Goal: Information Seeking & Learning: Learn about a topic

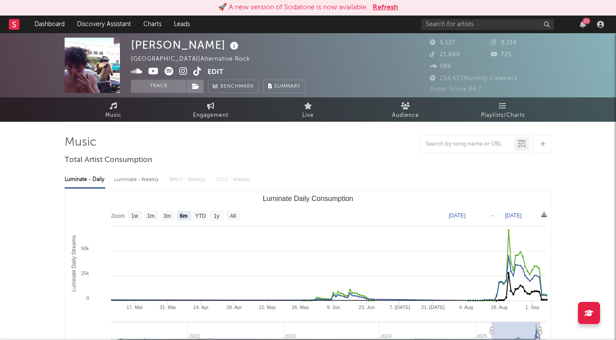
select select "6m"
select select "1w"
click at [110, 16] on link "Discovery Assistant" at bounding box center [104, 24] width 66 height 18
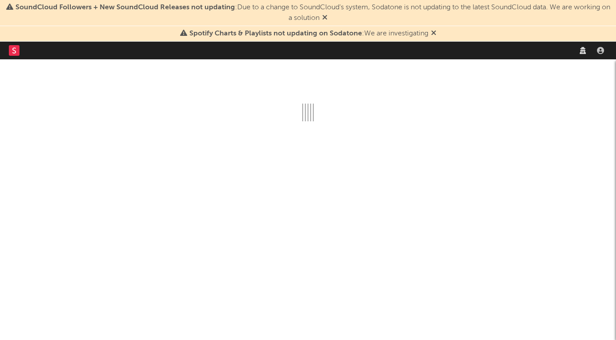
select select "recorded_music"
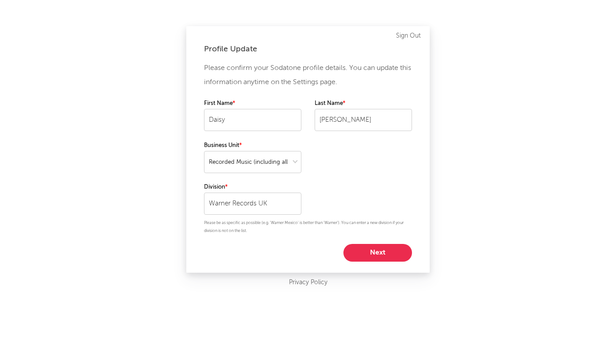
click at [372, 246] on button "Next" at bounding box center [378, 253] width 69 height 18
select select "manager"
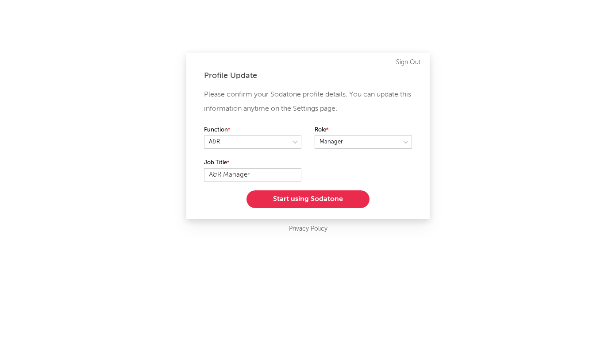
click at [312, 199] on button "Start using Sodatone" at bounding box center [308, 199] width 123 height 18
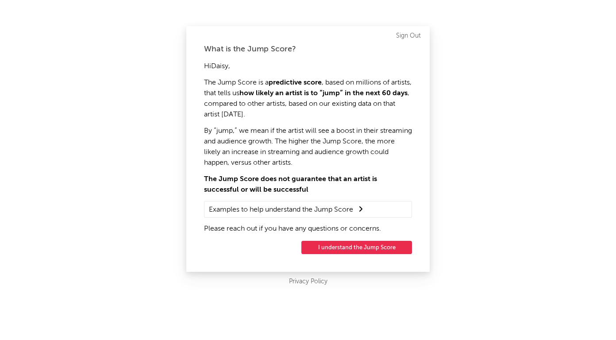
click at [358, 248] on button "I understand the Jump Score" at bounding box center [356, 247] width 111 height 13
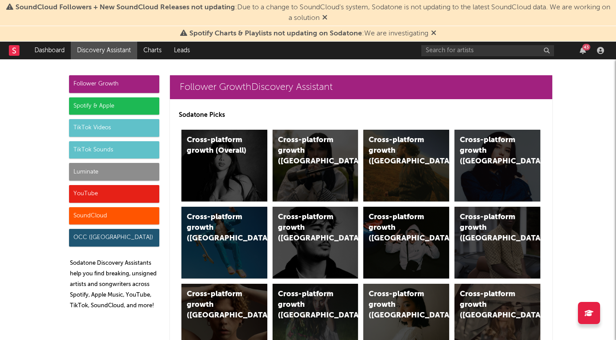
click at [433, 31] on icon at bounding box center [433, 32] width 5 height 7
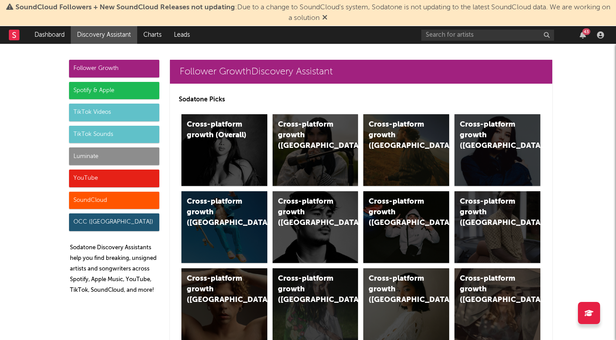
click at [328, 17] on icon at bounding box center [324, 17] width 5 height 7
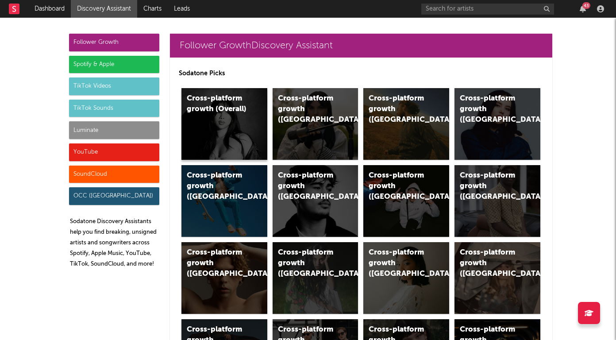
click at [225, 122] on div "Cross-platform growth (Overall)" at bounding box center [225, 124] width 86 height 72
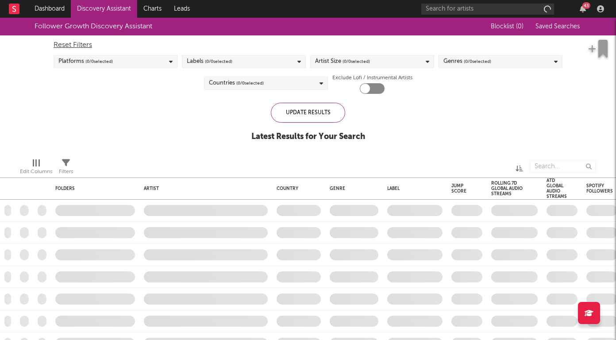
checkbox input "true"
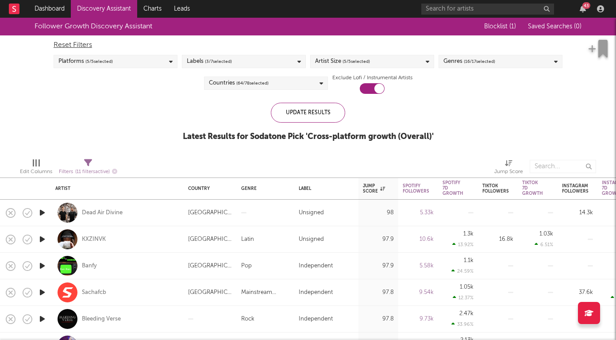
click at [494, 56] on span "( 16 / 17 selected)" at bounding box center [479, 61] width 31 height 11
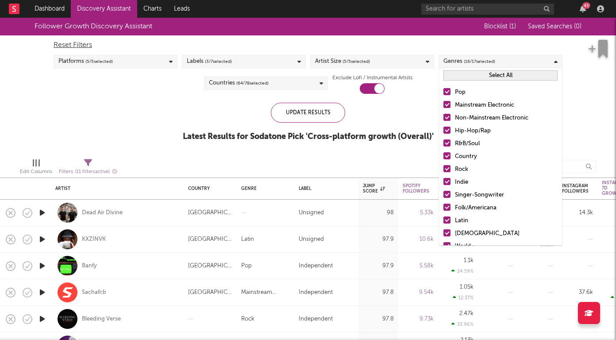
click at [262, 61] on div "Labels ( 3 / 7 selected)" at bounding box center [244, 61] width 124 height 13
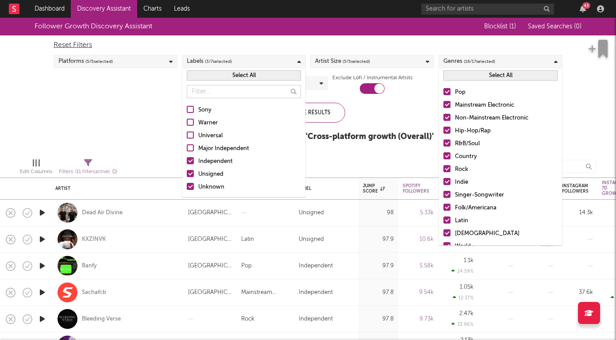
click at [262, 61] on div "Labels ( 3 / 7 selected)" at bounding box center [244, 61] width 124 height 13
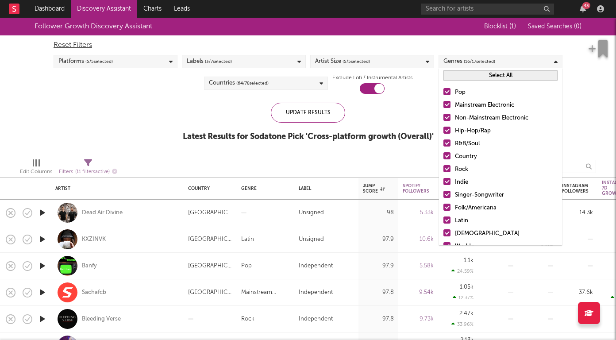
click at [241, 85] on span "( 64 / 78 selected)" at bounding box center [252, 83] width 32 height 11
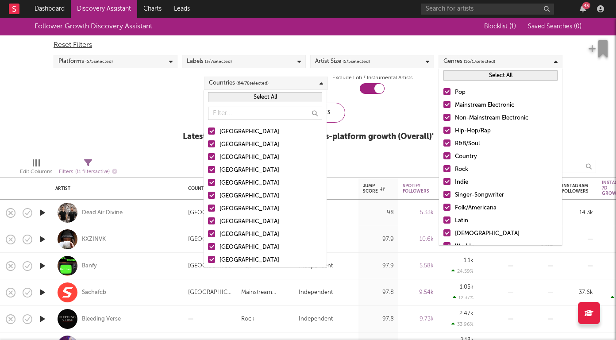
click at [278, 94] on button "Select All" at bounding box center [265, 97] width 114 height 10
click at [280, 96] on button "Deselect All" at bounding box center [265, 97] width 114 height 10
click at [233, 114] on input "text" at bounding box center [265, 113] width 114 height 13
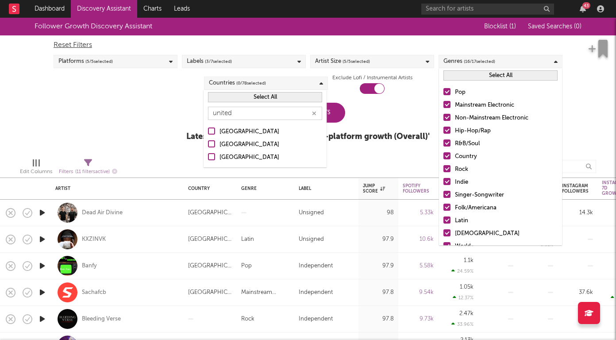
click at [213, 145] on div at bounding box center [211, 143] width 7 height 7
click at [208, 145] on input "[GEOGRAPHIC_DATA]" at bounding box center [208, 144] width 0 height 11
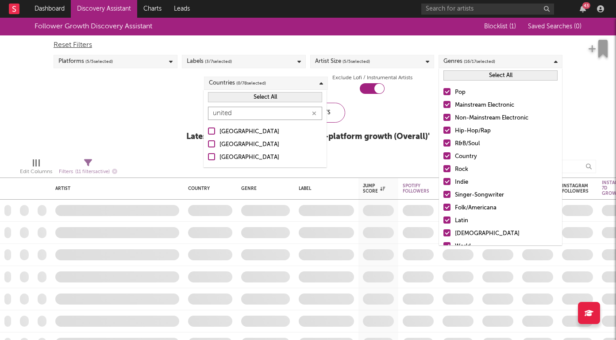
click at [239, 113] on input "united" at bounding box center [265, 113] width 114 height 13
type input "irel"
click at [213, 131] on div at bounding box center [211, 131] width 7 height 7
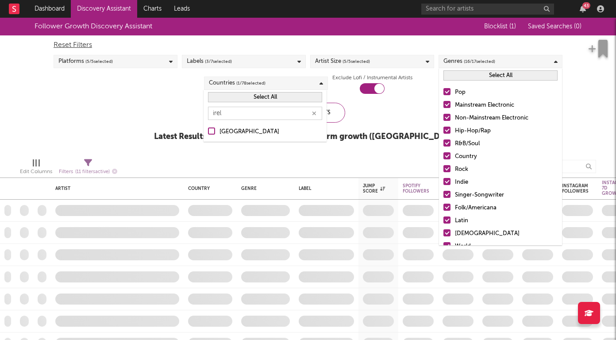
click at [208, 131] on input "[GEOGRAPHIC_DATA]" at bounding box center [208, 132] width 0 height 11
click at [393, 106] on div "Update Results Latest Results for Your Search ' Cross-platform growth (UK) '" at bounding box center [308, 127] width 301 height 48
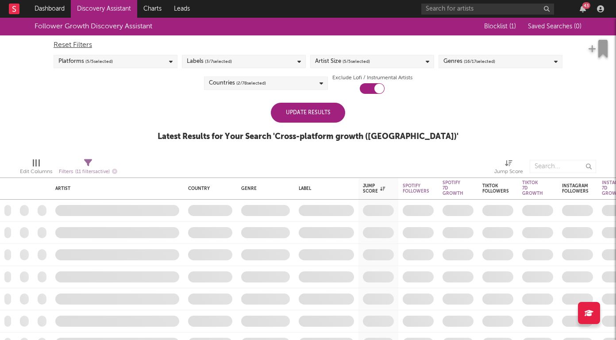
click at [319, 112] on div "Update Results" at bounding box center [308, 113] width 74 height 20
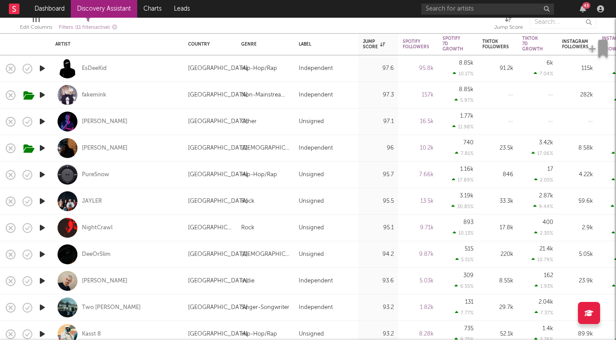
click at [127, 171] on div "PureSnow" at bounding box center [117, 175] width 124 height 26
select select "1w"
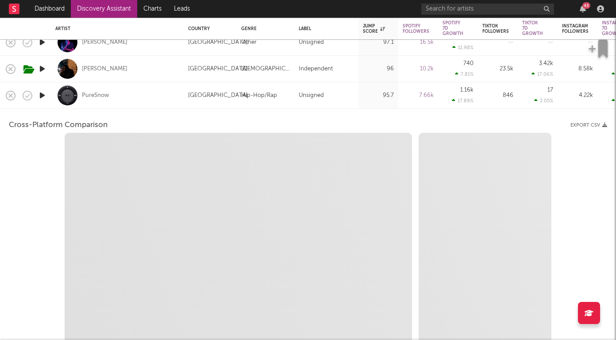
select select "1w"
click at [128, 100] on div "PureSnow" at bounding box center [117, 95] width 124 height 26
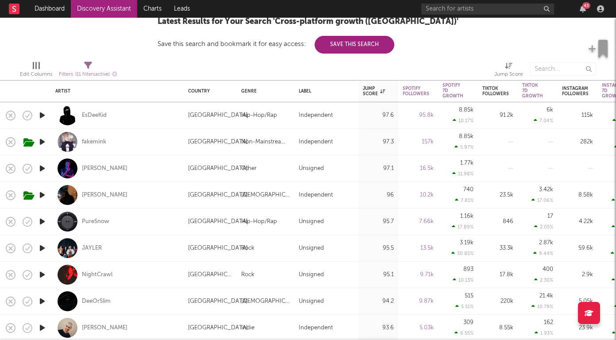
click at [93, 164] on div "D.Meletis" at bounding box center [117, 168] width 124 height 26
select select "1w"
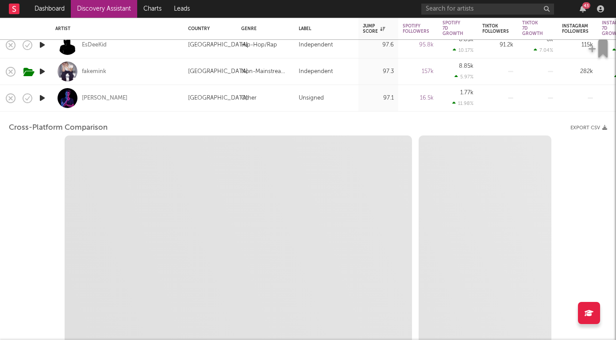
select select "1m"
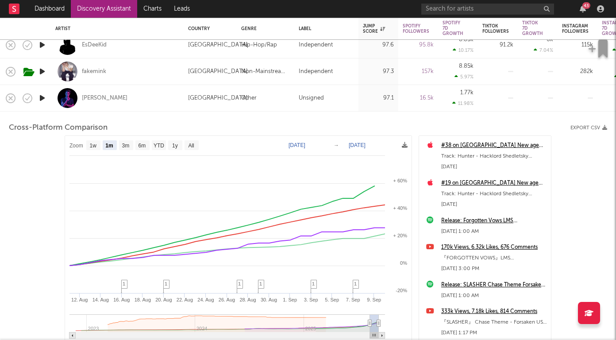
select select "6m"
click at [128, 97] on div "D.Meletis" at bounding box center [117, 98] width 124 height 26
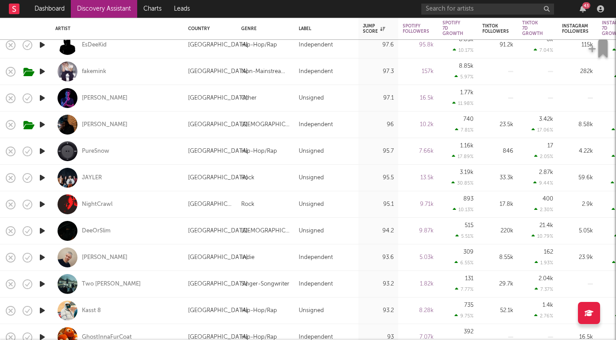
click at [123, 154] on div "PureSnow" at bounding box center [117, 151] width 124 height 26
select select "1m"
select select "1w"
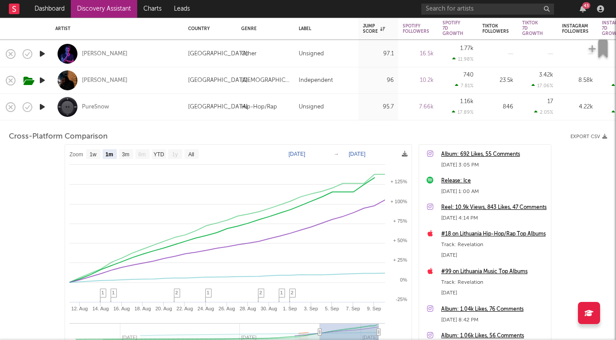
click at [130, 109] on div "PureSnow" at bounding box center [117, 107] width 124 height 26
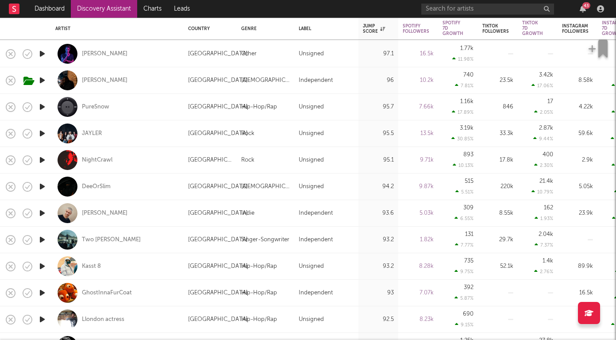
click at [121, 134] on div "JAYLER" at bounding box center [117, 133] width 124 height 26
select select "1w"
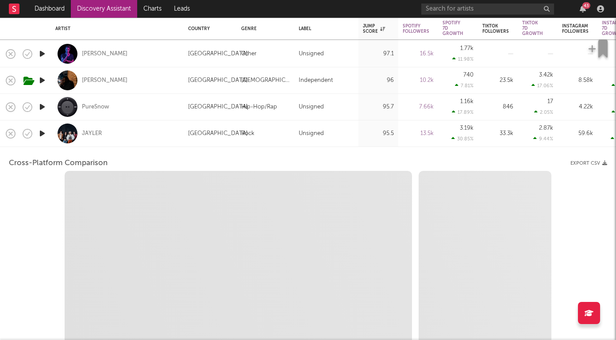
select select "1w"
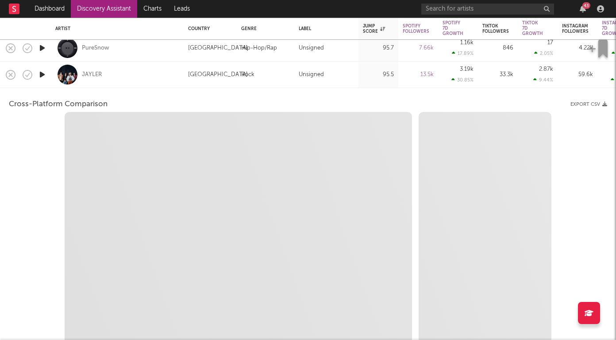
select select "1m"
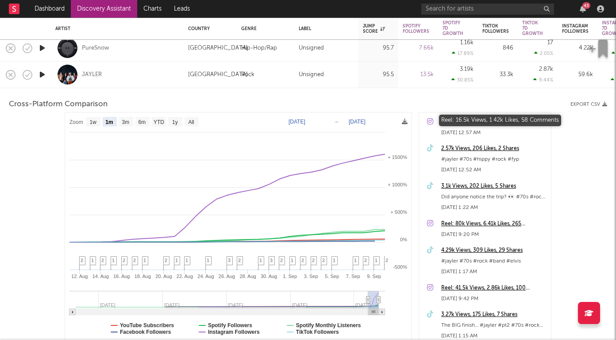
click at [485, 122] on div "Reel: 16.5k Views, 1.42k Likes, 58 Comments" at bounding box center [493, 122] width 105 height 11
click at [132, 74] on div "JAYLER" at bounding box center [117, 75] width 124 height 26
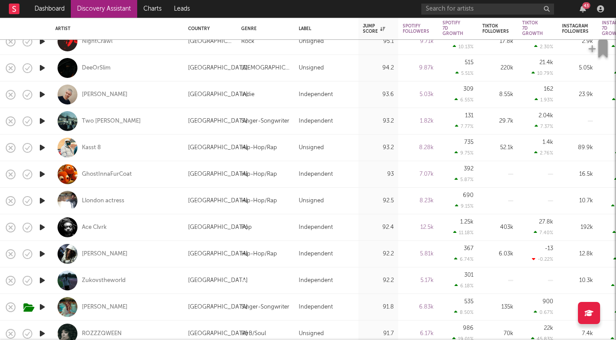
click at [141, 203] on div "Llondon actress" at bounding box center [117, 201] width 124 height 26
select select "1w"
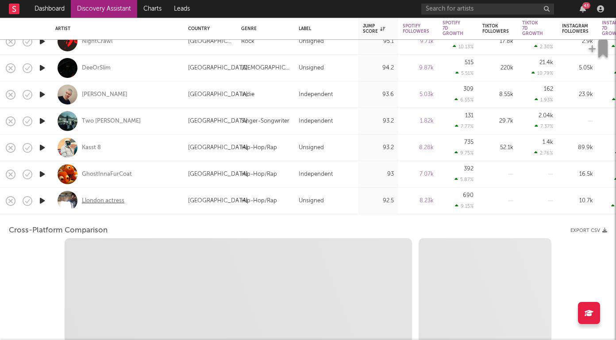
click at [110, 202] on div "Llondon actress" at bounding box center [103, 201] width 43 height 8
select select "1w"
select select "1m"
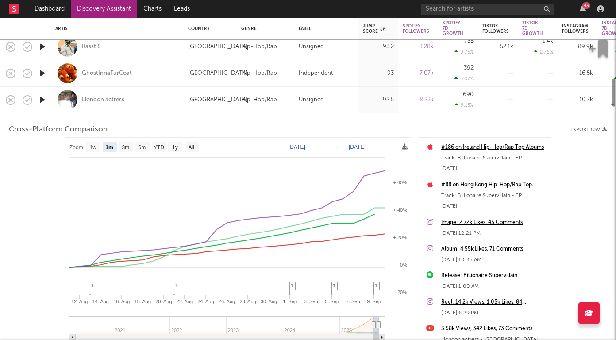
click at [149, 103] on div "Llondon actress" at bounding box center [117, 100] width 124 height 26
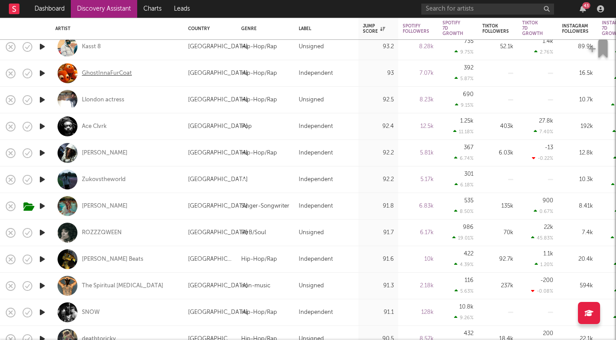
click at [125, 73] on div "GhostInnaFurCoat" at bounding box center [107, 74] width 50 height 8
click at [40, 74] on icon "button" at bounding box center [42, 73] width 9 height 11
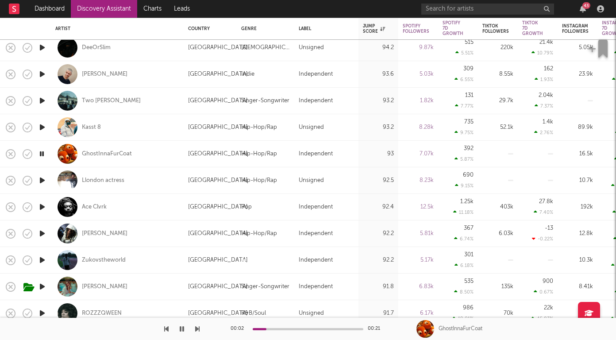
click at [42, 182] on icon "button" at bounding box center [42, 180] width 9 height 11
click at [42, 102] on icon "button" at bounding box center [42, 100] width 9 height 11
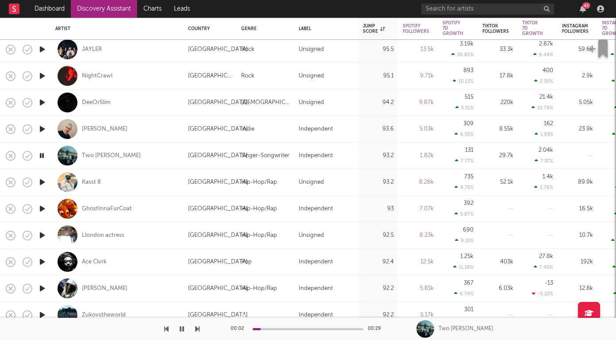
click at [42, 129] on icon "button" at bounding box center [42, 129] width 9 height 11
click at [41, 103] on icon "button" at bounding box center [42, 102] width 9 height 11
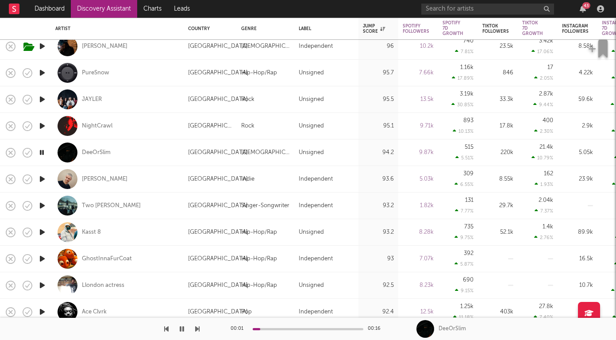
click at [42, 126] on icon "button" at bounding box center [42, 125] width 9 height 11
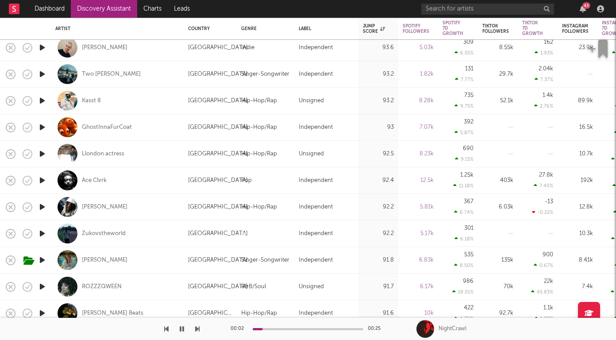
click at [44, 205] on icon "button" at bounding box center [42, 206] width 9 height 11
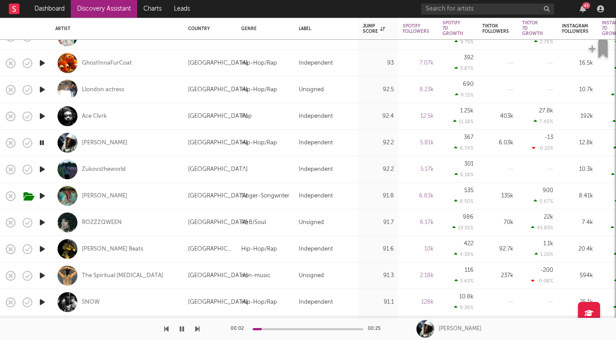
click at [43, 169] on icon "button" at bounding box center [42, 169] width 9 height 11
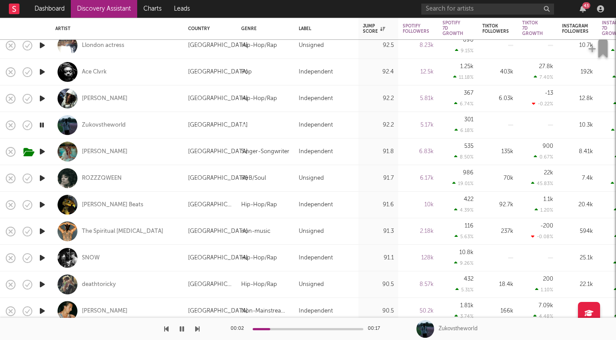
click at [44, 181] on icon "button" at bounding box center [42, 178] width 9 height 11
click at [42, 205] on icon "button" at bounding box center [42, 204] width 9 height 11
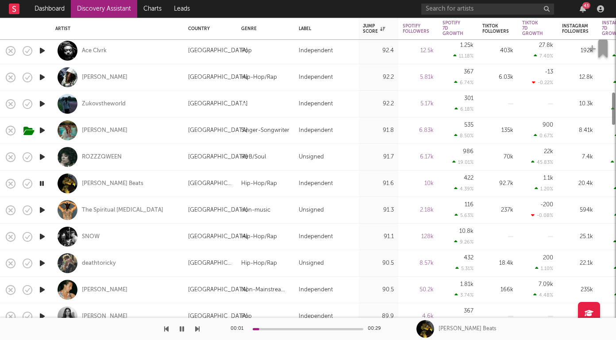
click at [43, 236] on icon "button" at bounding box center [42, 236] width 9 height 11
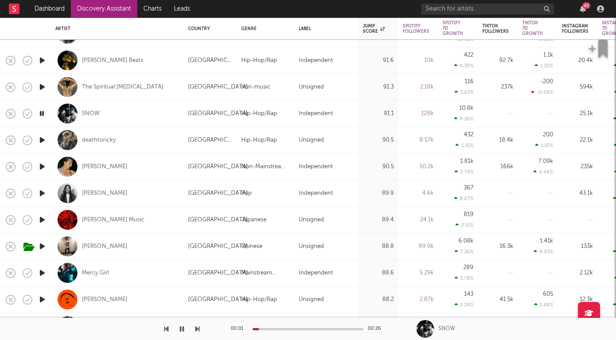
click at [41, 141] on icon "button" at bounding box center [42, 140] width 9 height 11
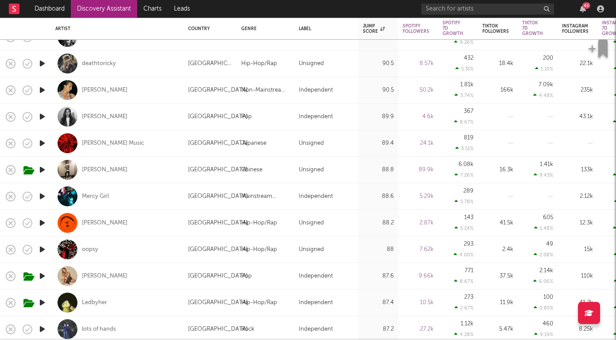
click at [41, 196] on icon "button" at bounding box center [42, 196] width 9 height 11
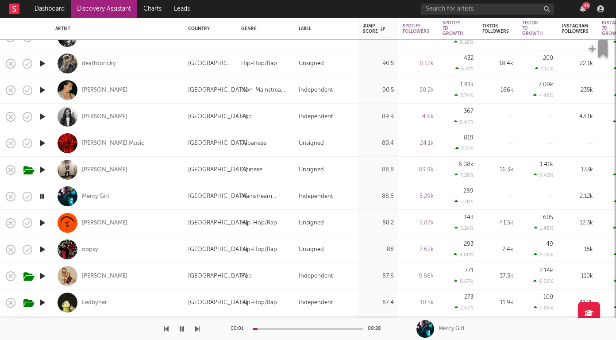
click at [39, 222] on icon "button" at bounding box center [42, 222] width 9 height 11
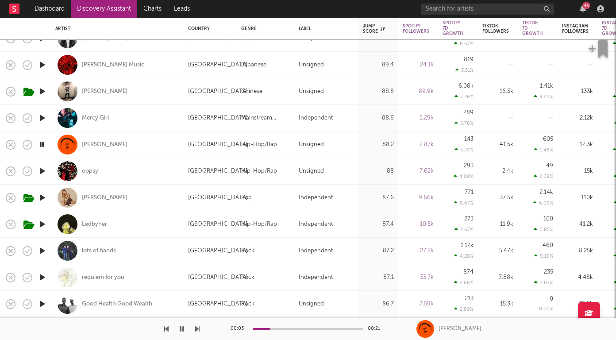
click at [42, 198] on icon "button" at bounding box center [42, 197] width 9 height 11
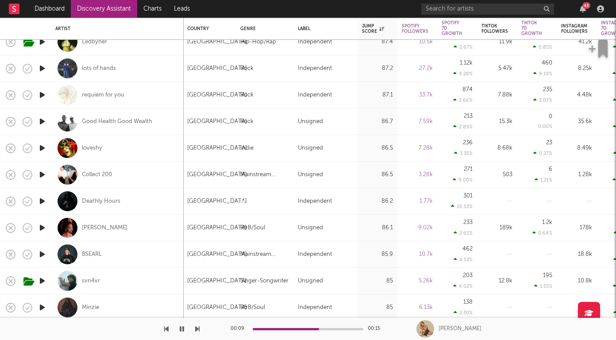
click at [42, 255] on icon "button" at bounding box center [42, 254] width 9 height 11
click at [95, 253] on div "BSEARL" at bounding box center [92, 255] width 20 height 8
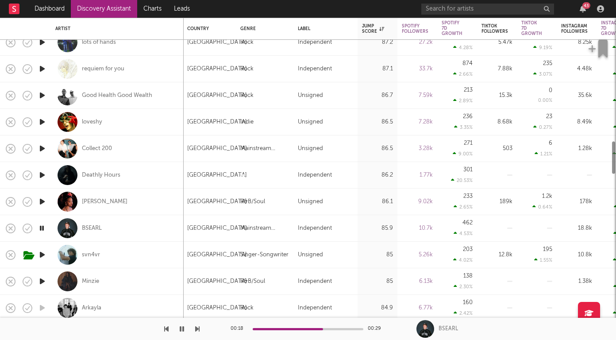
click at [161, 232] on div "BSEARL" at bounding box center [117, 228] width 124 height 26
select select "1w"
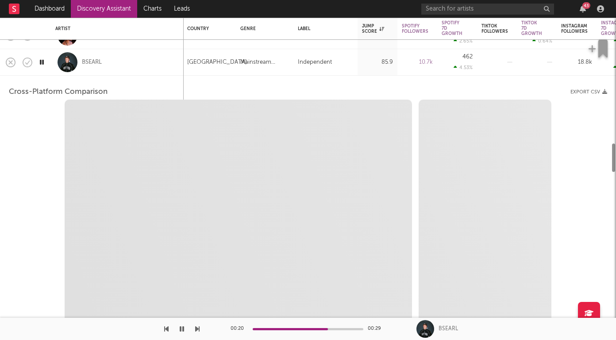
select select "6m"
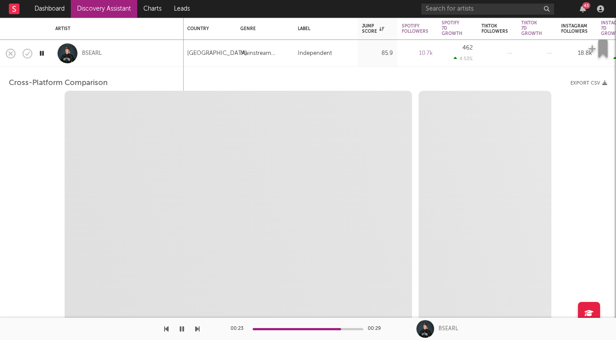
select select "1m"
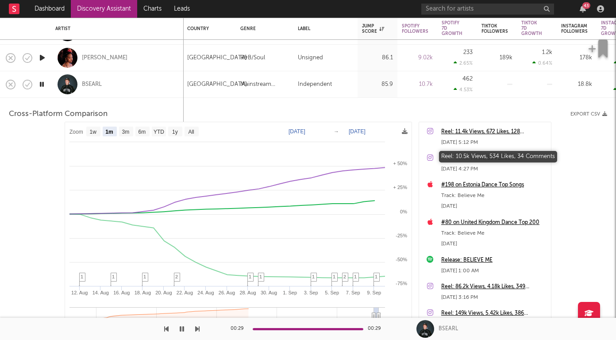
click at [444, 156] on div "Reel: 10.5k Views, 534 Likes, 34 Comments" at bounding box center [493, 158] width 105 height 11
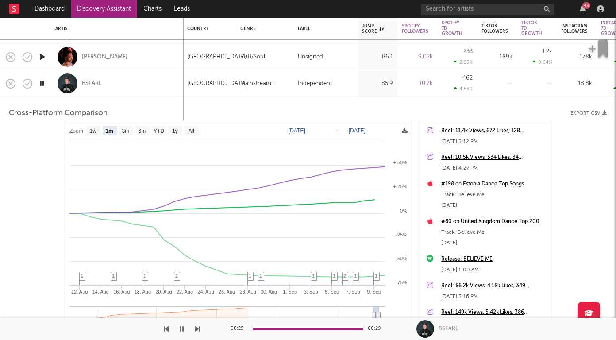
click at [134, 88] on div "BSEARL" at bounding box center [117, 83] width 124 height 26
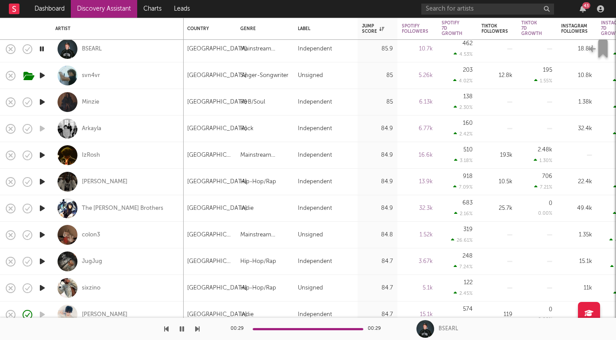
click at [43, 107] on icon "button" at bounding box center [42, 102] width 9 height 11
click at [42, 157] on icon "button" at bounding box center [42, 155] width 9 height 11
click at [43, 183] on icon "button" at bounding box center [42, 181] width 9 height 11
click at [41, 211] on icon "button" at bounding box center [42, 208] width 9 height 11
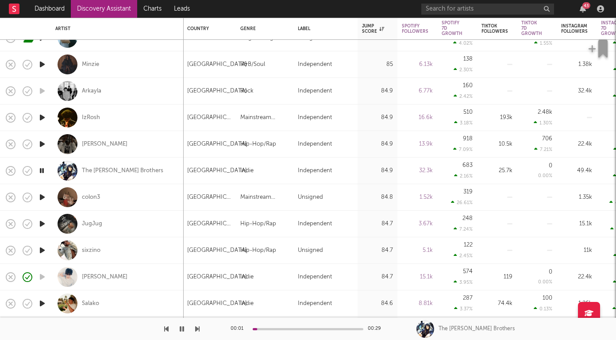
click at [44, 201] on icon "button" at bounding box center [42, 197] width 9 height 11
click at [92, 200] on div "colon3" at bounding box center [91, 197] width 18 height 8
click at [41, 221] on icon "button" at bounding box center [42, 223] width 9 height 11
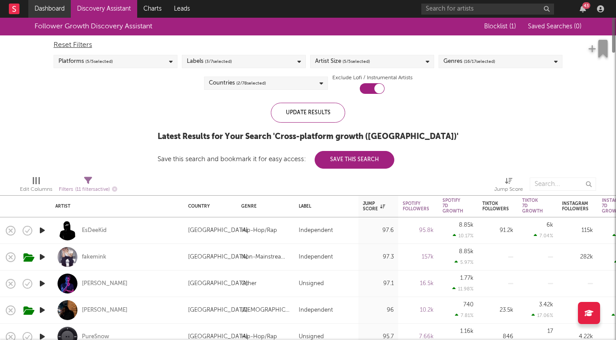
click at [44, 8] on link "Dashboard" at bounding box center [49, 9] width 43 height 18
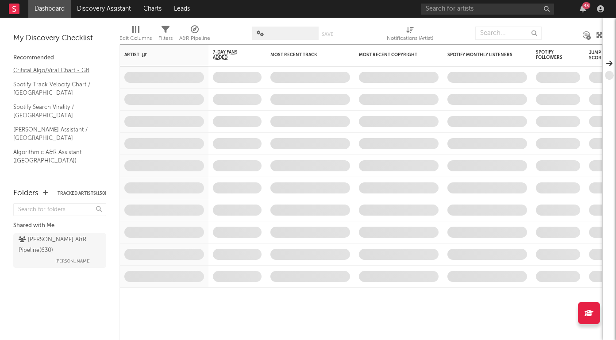
click at [64, 74] on link "Critical Algo/Viral Chart - GB" at bounding box center [55, 71] width 84 height 10
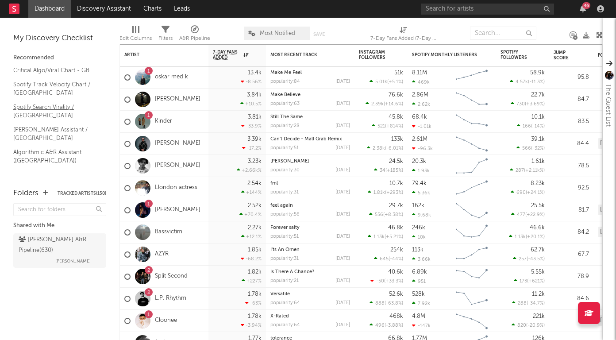
click at [43, 104] on link "Spotify Search Virality / GB" at bounding box center [55, 111] width 84 height 18
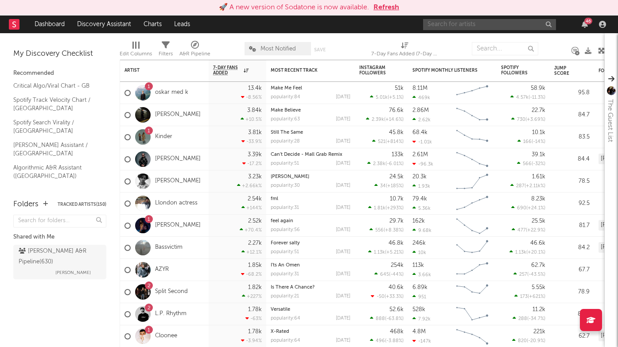
click at [513, 23] on input "text" at bounding box center [489, 24] width 133 height 11
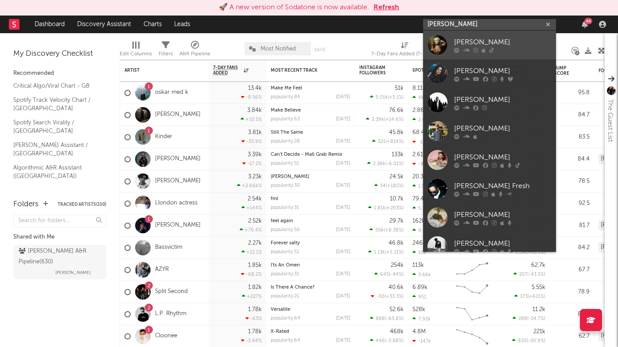
type input "brodie"
click at [487, 44] on div "Brodie" at bounding box center [502, 42] width 97 height 11
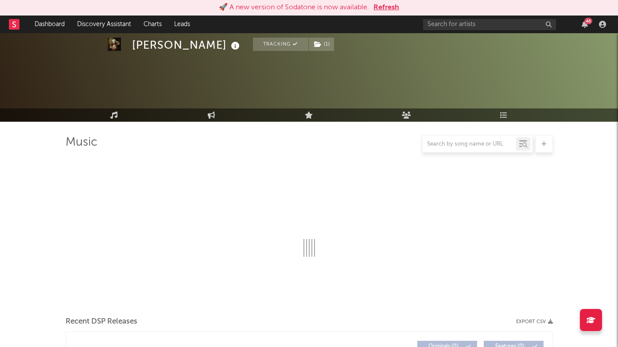
scroll to position [99, 0]
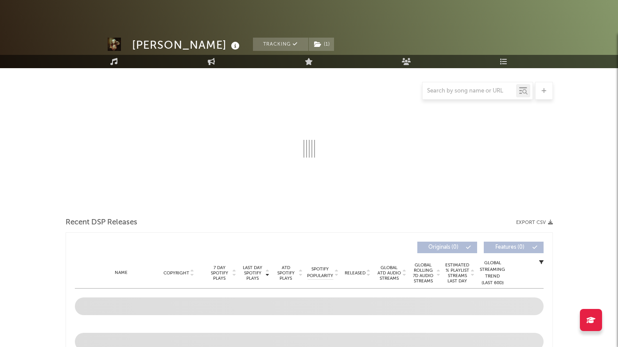
select select "6m"
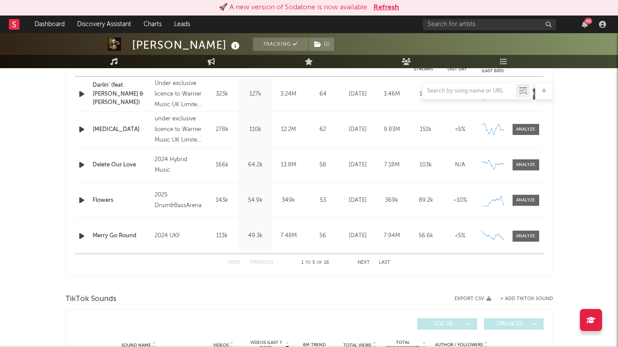
scroll to position [383, 0]
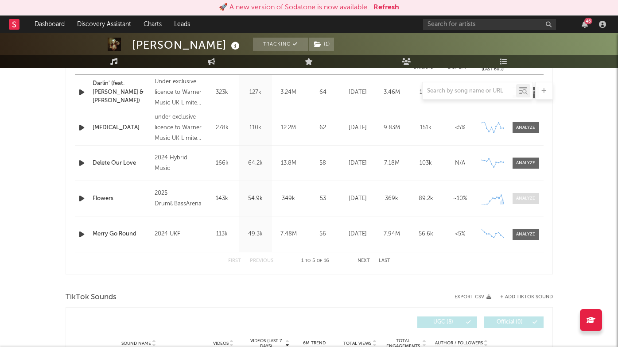
click at [512, 198] on span at bounding box center [525, 198] width 27 height 11
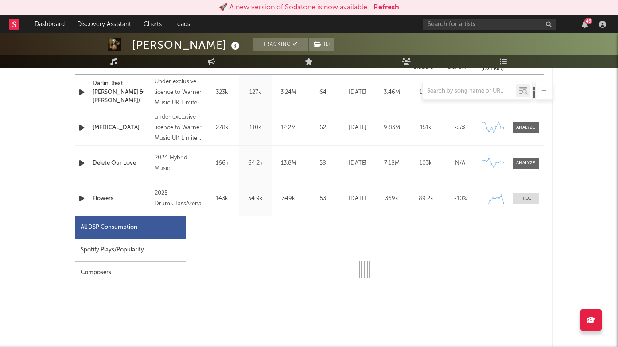
select select "1w"
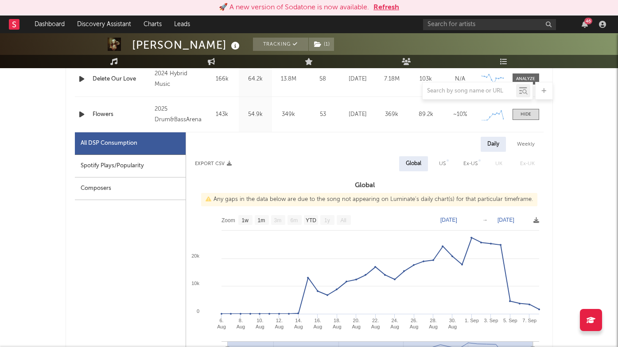
scroll to position [462, 0]
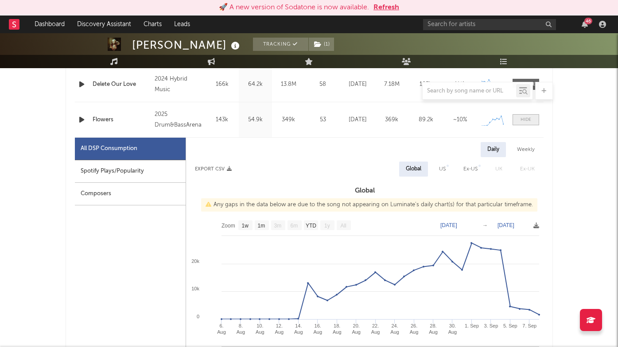
click at [526, 121] on div at bounding box center [525, 119] width 11 height 7
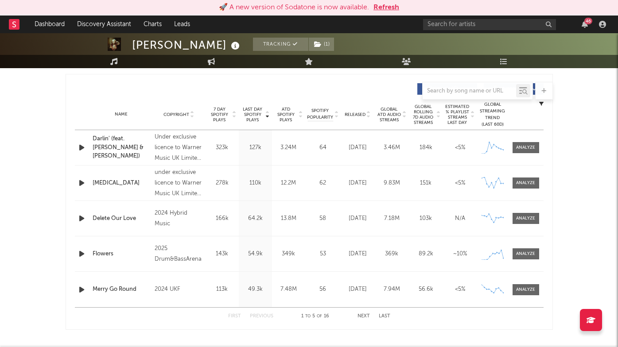
scroll to position [325, 0]
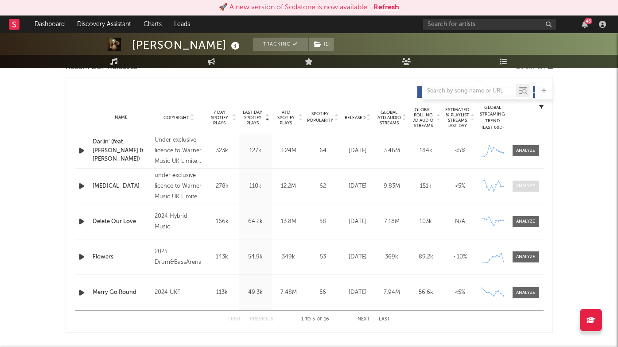
click at [529, 189] on div at bounding box center [525, 186] width 19 height 7
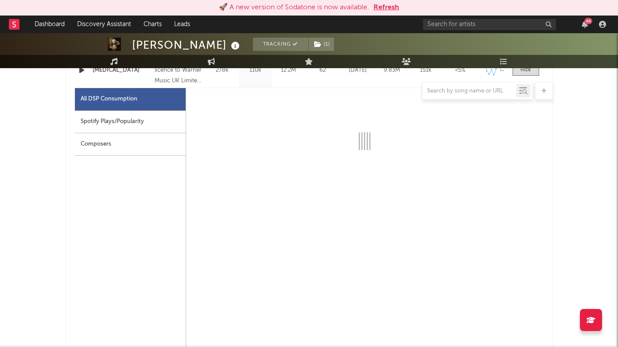
scroll to position [441, 0]
select select "6m"
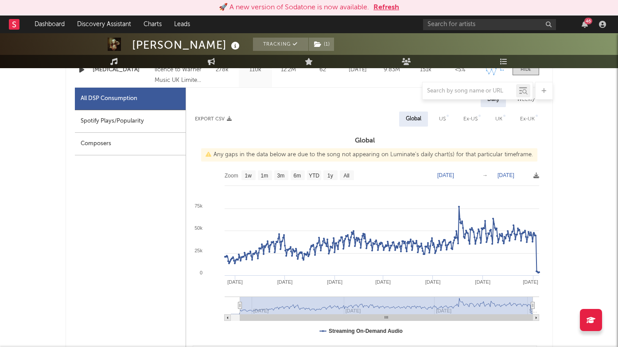
type input "2024-08-09"
select select "All"
type input "2024-08-04"
drag, startPoint x: 394, startPoint y: 305, endPoint x: 228, endPoint y: 301, distance: 166.1
click at [228, 302] on icon "Created with Highcharts 10.3.3 May '25 Jul '25 Sep '25 Jan '25 Mar '25 Nov '24 …" at bounding box center [364, 254] width 357 height 177
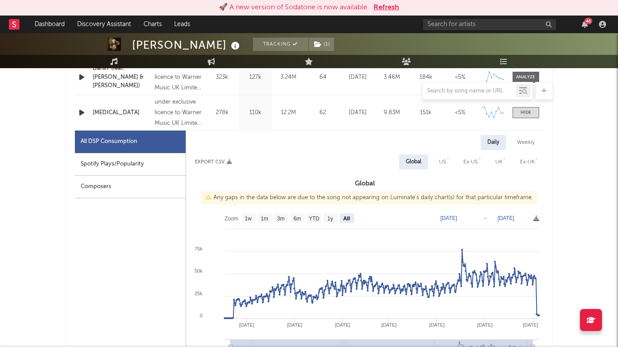
scroll to position [397, 0]
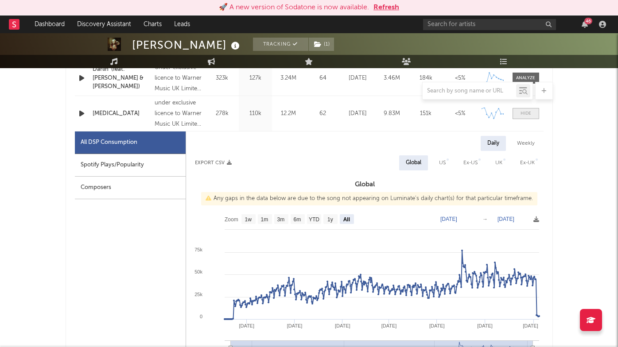
click at [527, 110] on div at bounding box center [525, 113] width 11 height 7
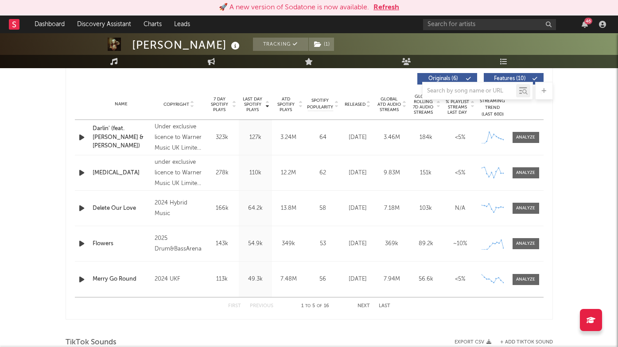
scroll to position [328, 0]
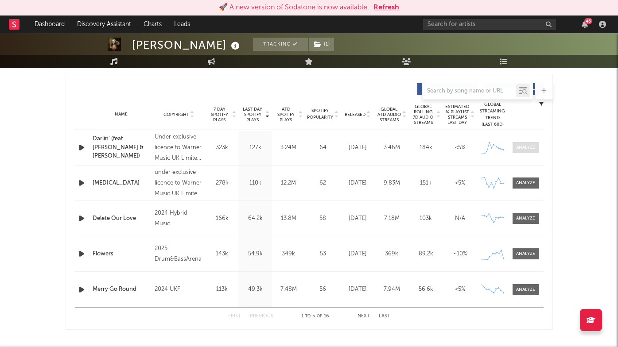
click at [523, 150] on div at bounding box center [525, 147] width 19 height 7
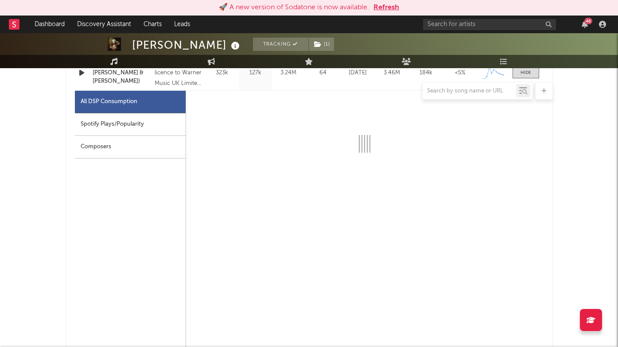
scroll to position [406, 0]
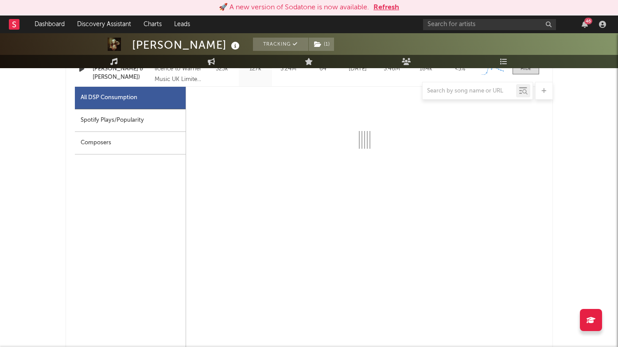
select select "1w"
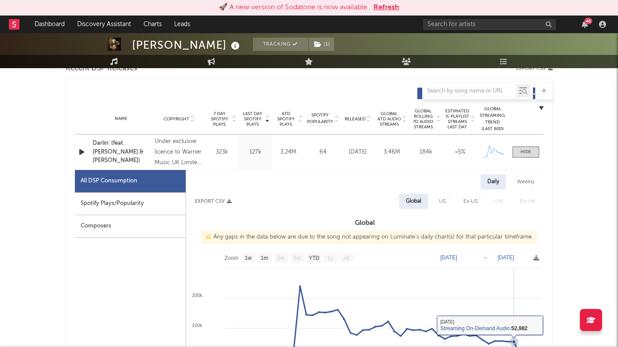
scroll to position [320, 0]
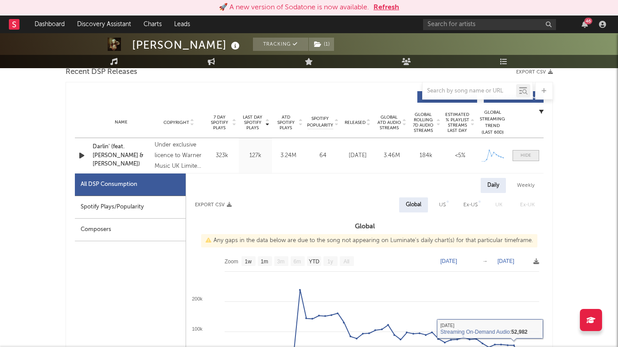
click at [527, 159] on span at bounding box center [525, 155] width 27 height 11
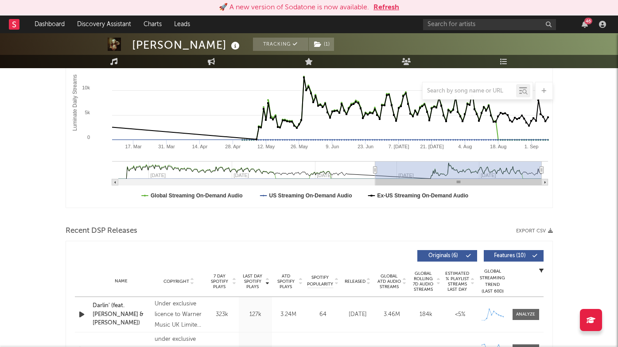
scroll to position [0, 0]
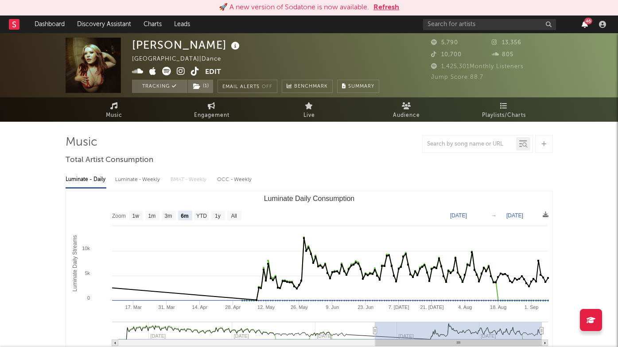
click at [583, 28] on icon "button" at bounding box center [584, 24] width 6 height 7
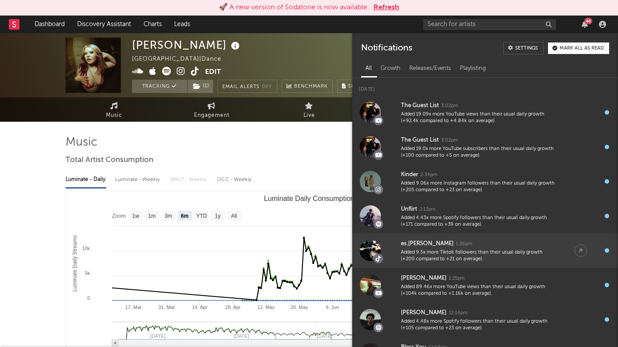
scroll to position [33, 0]
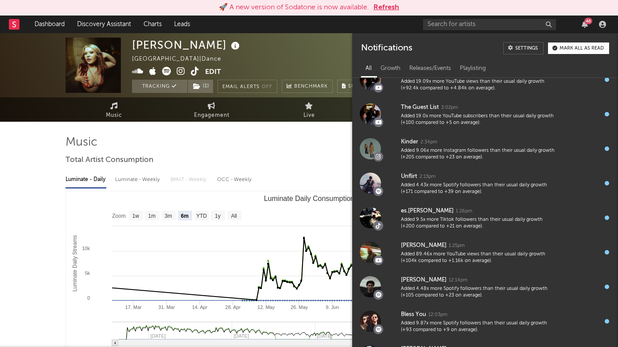
click at [325, 58] on div "Brodie United Kingdom | Dance Edit Tracking ( 1 ) Email Alerts Off Benchmark Su…" at bounding box center [255, 65] width 247 height 55
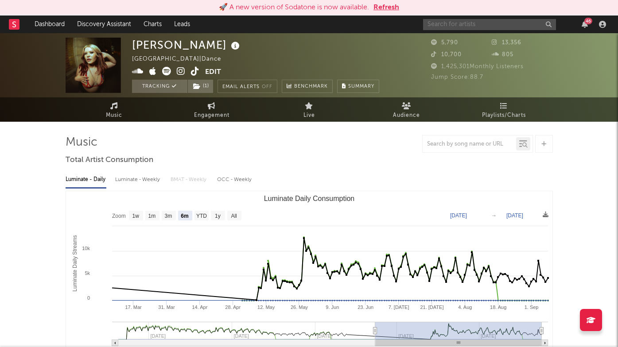
click at [483, 24] on input "text" at bounding box center [489, 24] width 133 height 11
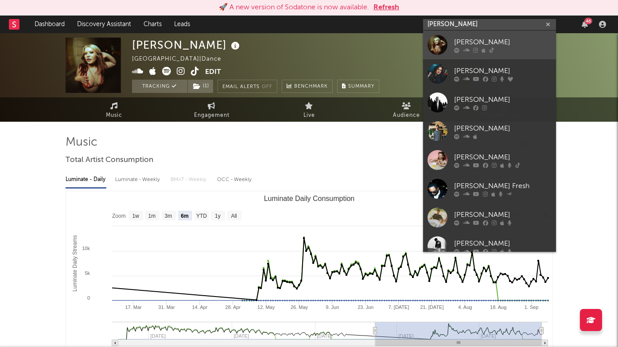
type input "brodie"
click at [505, 37] on div "Brodie" at bounding box center [502, 42] width 97 height 11
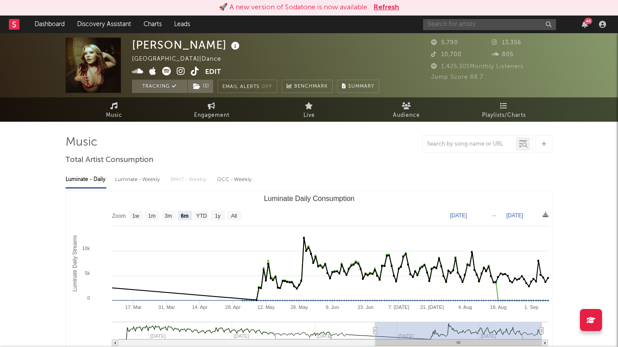
click at [472, 23] on input "text" at bounding box center [489, 24] width 133 height 11
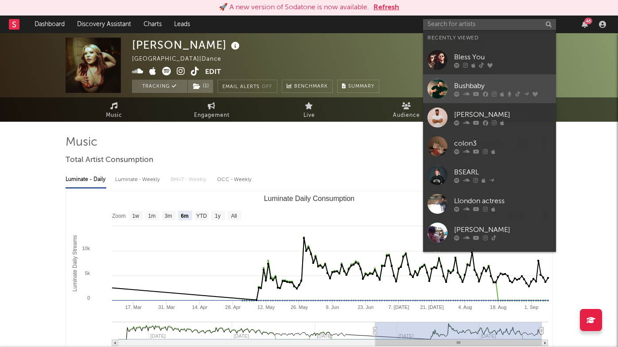
click at [435, 88] on div at bounding box center [437, 89] width 20 height 20
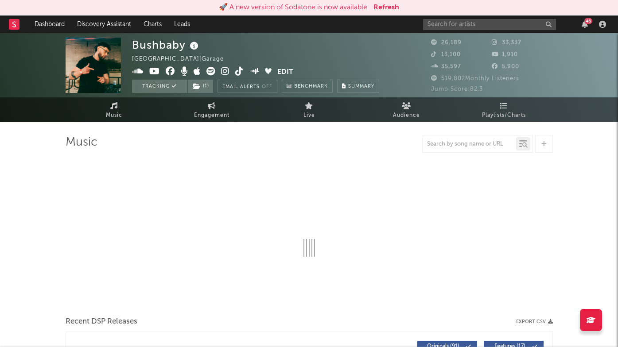
select select "6m"
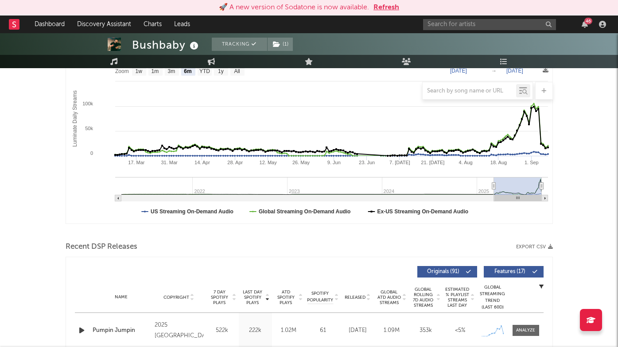
scroll to position [205, 0]
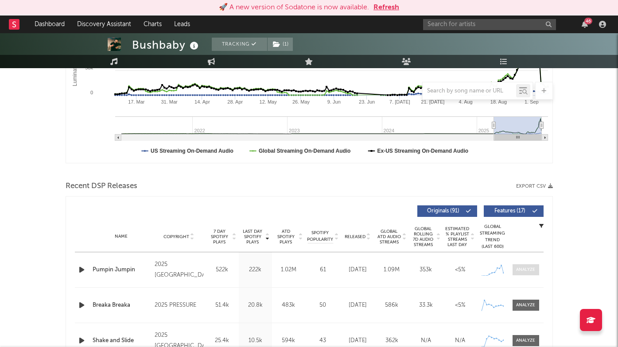
click at [526, 270] on div at bounding box center [525, 270] width 19 height 7
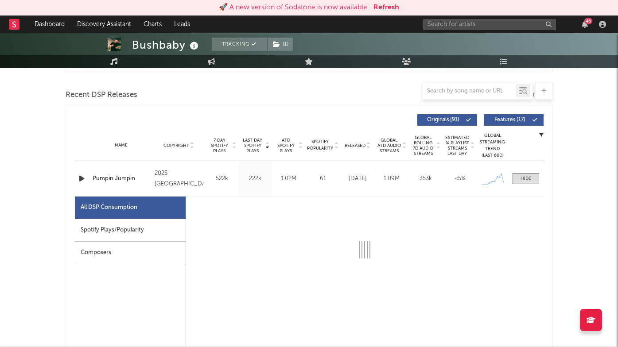
select select "1w"
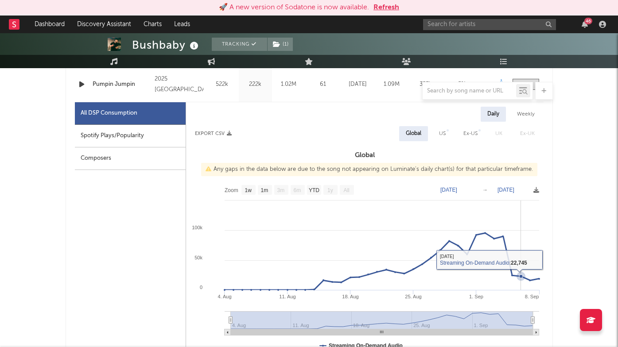
scroll to position [377, 0]
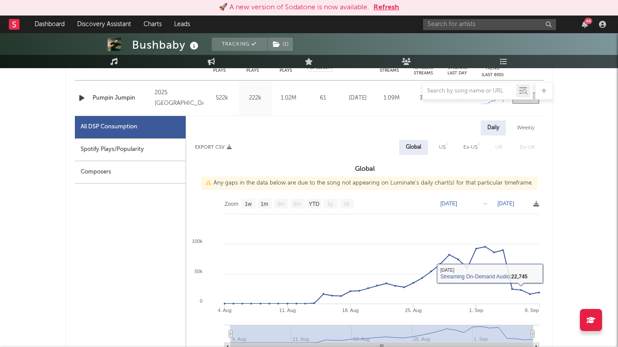
click at [134, 153] on div "Spotify Plays/Popularity" at bounding box center [130, 150] width 111 height 23
select select "1w"
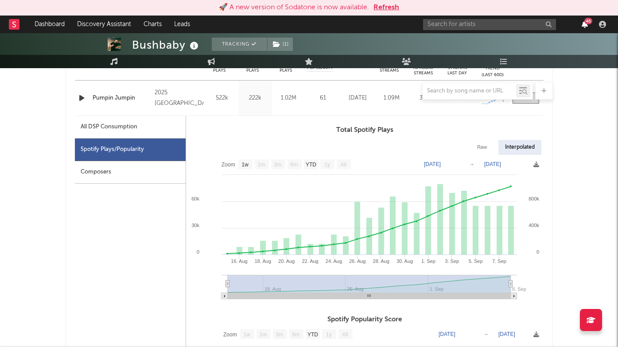
click at [587, 27] on icon "button" at bounding box center [584, 24] width 6 height 7
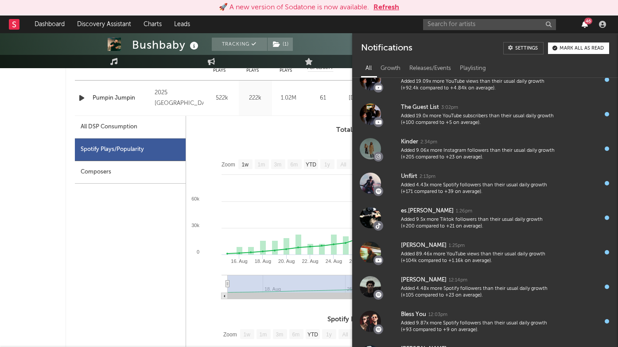
click at [586, 27] on icon "button" at bounding box center [584, 24] width 6 height 7
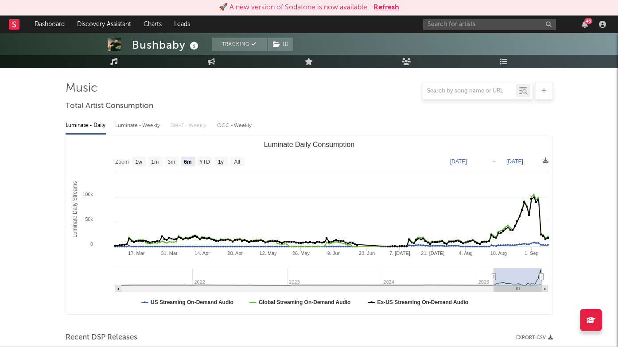
scroll to position [0, 0]
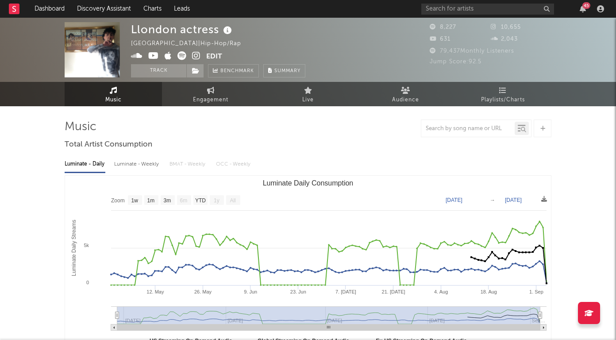
select select "1w"
click at [194, 54] on icon at bounding box center [196, 55] width 8 height 9
click at [214, 96] on span "Engagement" at bounding box center [210, 100] width 35 height 11
select select "1w"
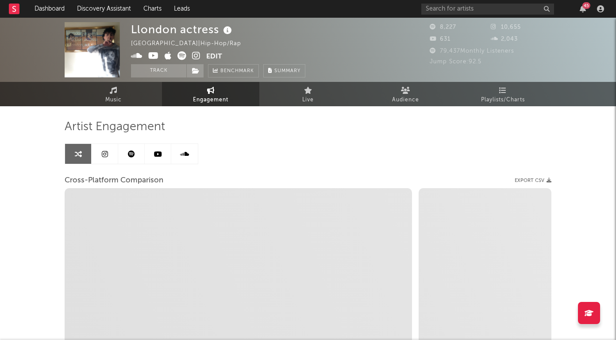
select select "1m"
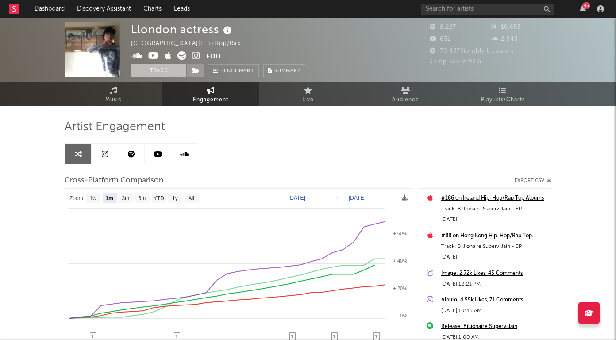
click at [160, 69] on button "Track" at bounding box center [158, 70] width 55 height 13
select select "1w"
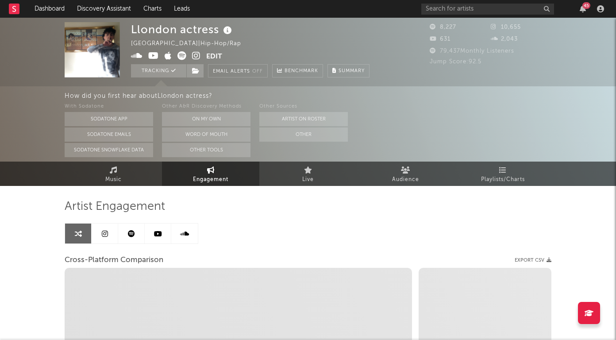
select select "1m"
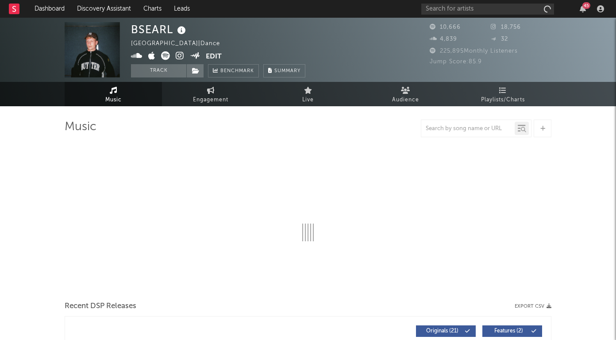
select select "6m"
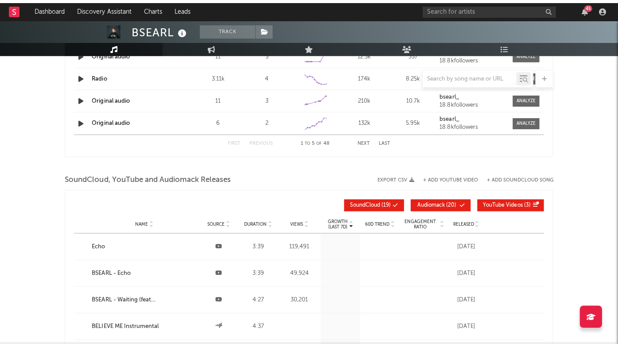
scroll to position [931, 0]
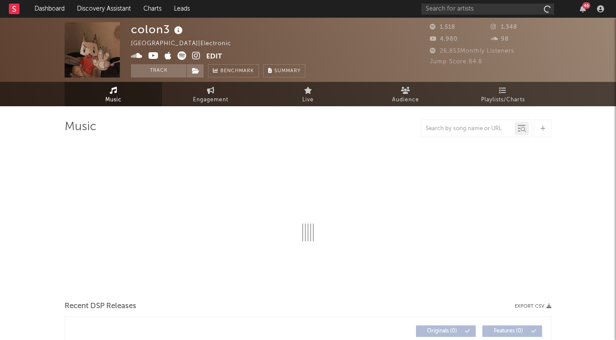
select select "1w"
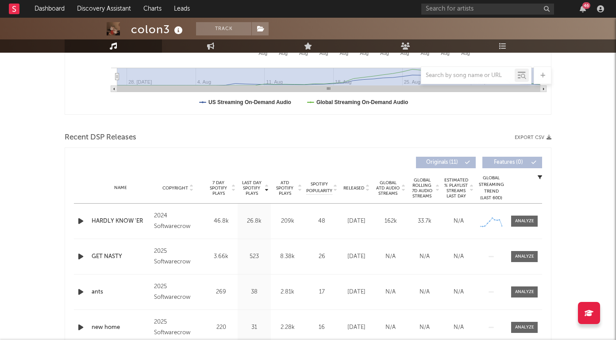
scroll to position [239, 0]
click at [525, 226] on div "Name HARDLY KNOW 'ER Copyright 2024 Softwarecrow Label Softwarecrow Album Names…" at bounding box center [308, 220] width 468 height 35
click at [526, 222] on div at bounding box center [524, 220] width 19 height 7
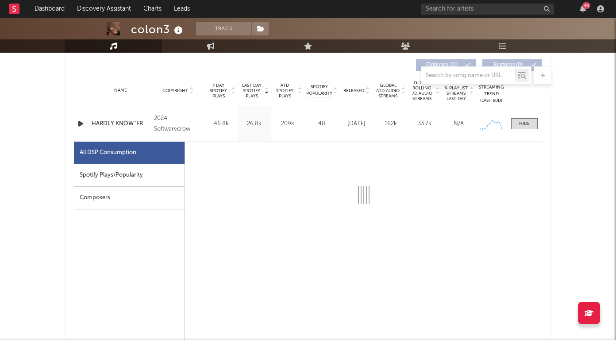
scroll to position [339, 0]
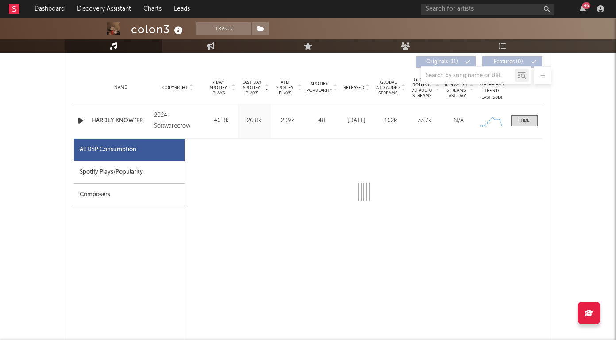
select select "1w"
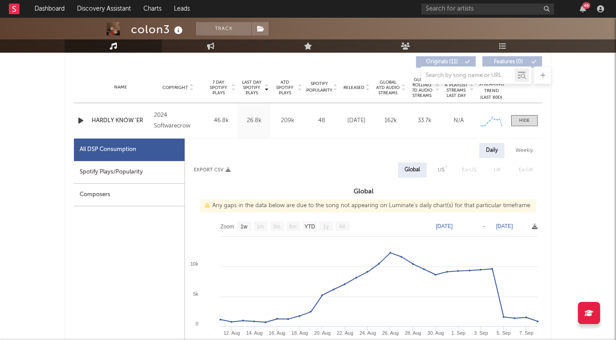
click at [443, 174] on div "US" at bounding box center [441, 170] width 7 height 11
select select "1w"
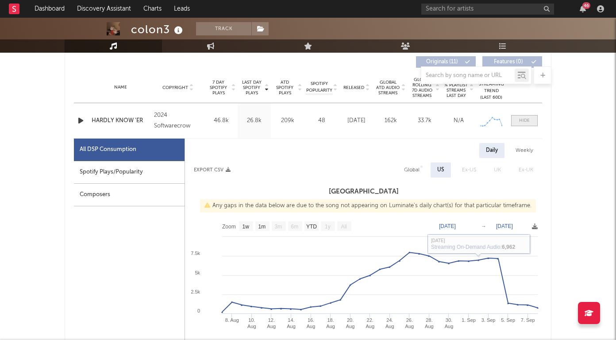
click at [530, 123] on span at bounding box center [524, 120] width 27 height 11
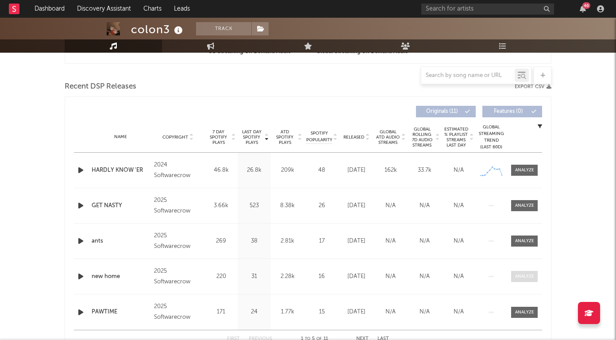
scroll to position [0, 0]
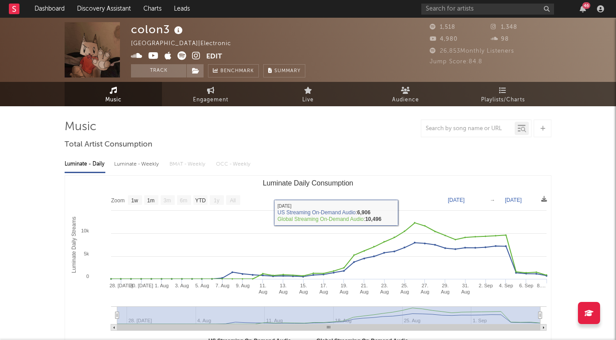
click at [197, 53] on icon at bounding box center [196, 55] width 8 height 9
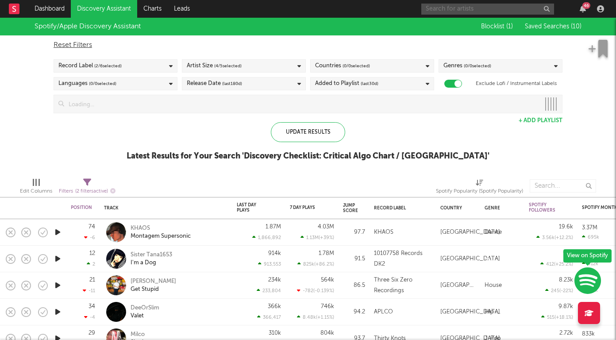
click at [440, 9] on input "text" at bounding box center [487, 9] width 133 height 11
type input "f"
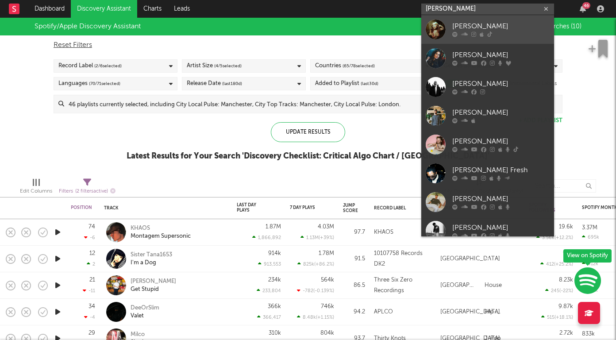
type input "brodie"
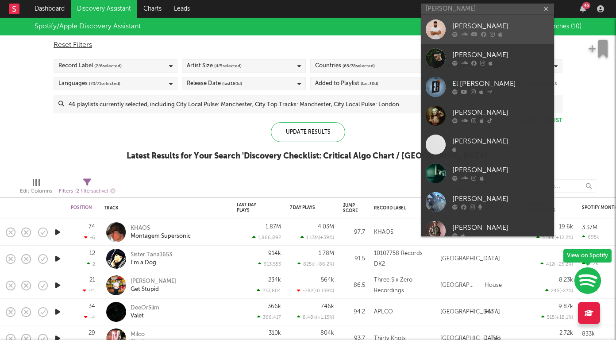
click at [484, 24] on div "BRODI" at bounding box center [500, 26] width 97 height 11
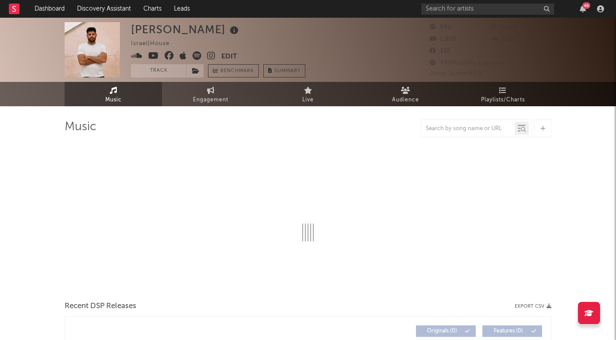
select select "1w"
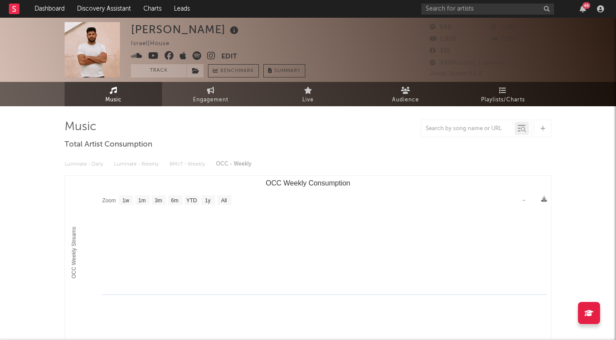
click at [464, 15] on div "46" at bounding box center [514, 9] width 186 height 18
click at [464, 8] on input "text" at bounding box center [487, 9] width 133 height 11
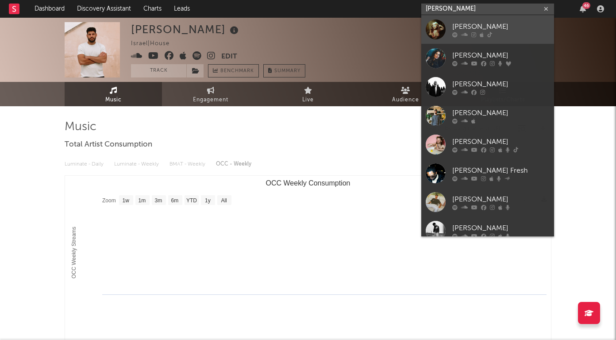
type input "brodie"
click at [466, 27] on div "Brodie" at bounding box center [500, 26] width 97 height 11
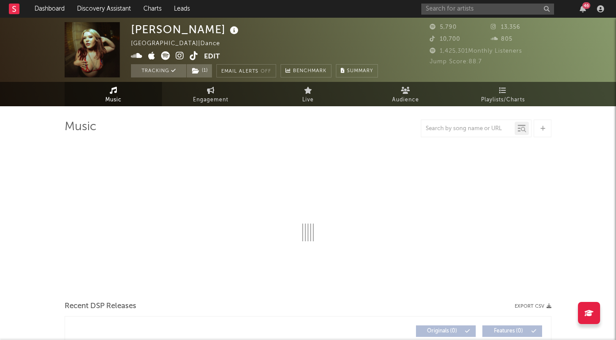
select select "6m"
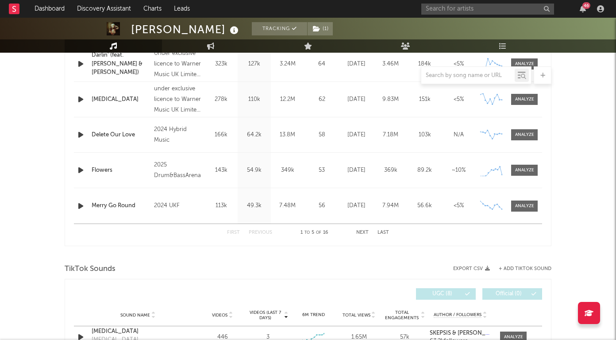
scroll to position [410, 0]
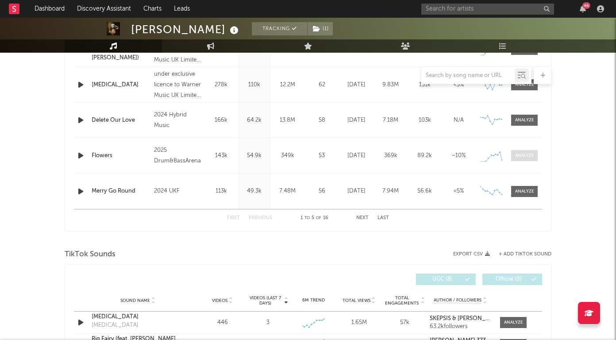
click at [527, 159] on span at bounding box center [524, 155] width 27 height 11
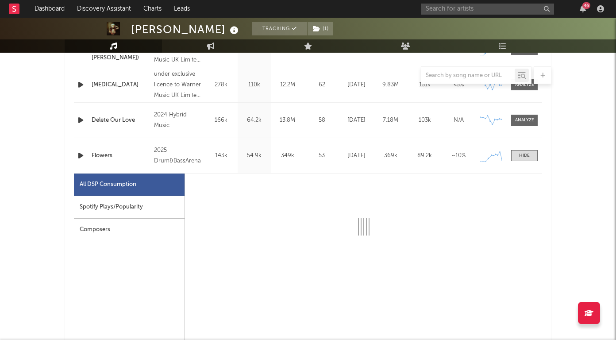
select select "1w"
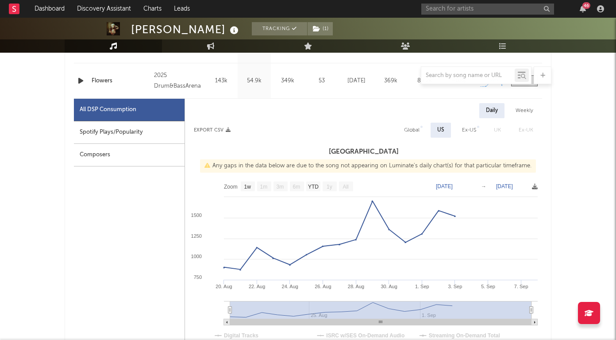
scroll to position [487, 0]
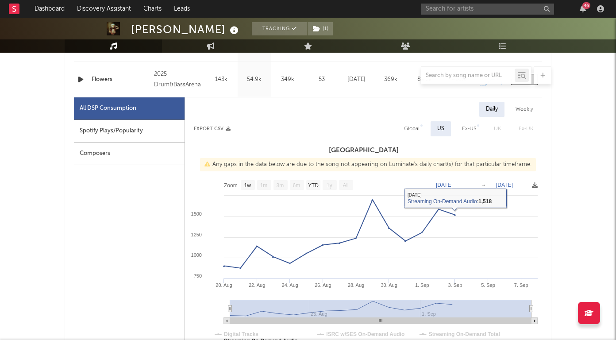
click at [417, 121] on div "Global" at bounding box center [412, 128] width 29 height 15
select select "1w"
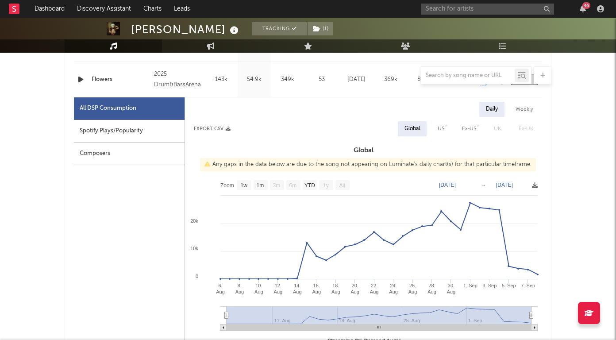
click at [417, 126] on div "Global" at bounding box center [412, 129] width 15 height 11
click at [148, 131] on div "Spotify Plays/Popularity" at bounding box center [129, 131] width 111 height 23
select select "1w"
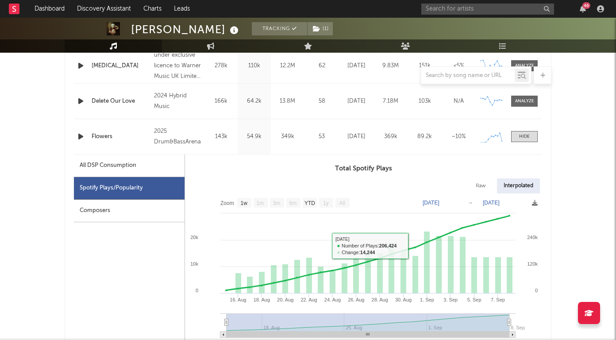
scroll to position [420, 0]
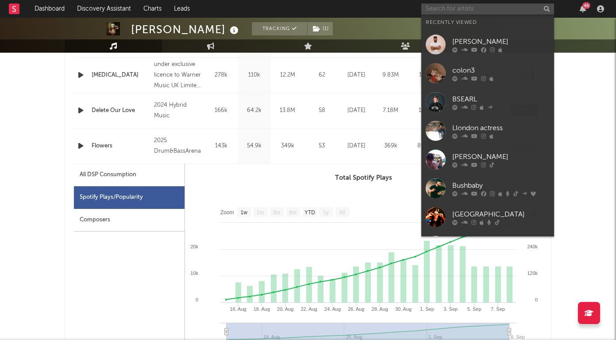
click at [469, 8] on input "text" at bounding box center [487, 9] width 133 height 11
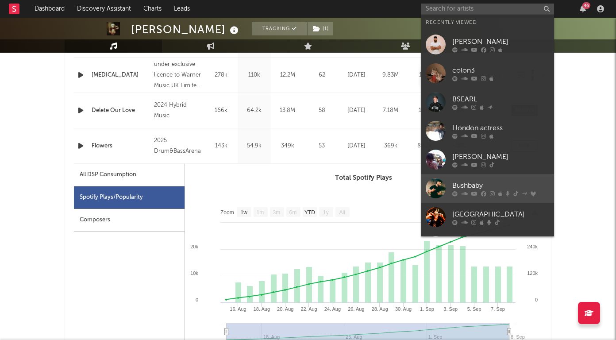
click at [486, 182] on div "Bushbaby" at bounding box center [500, 185] width 97 height 11
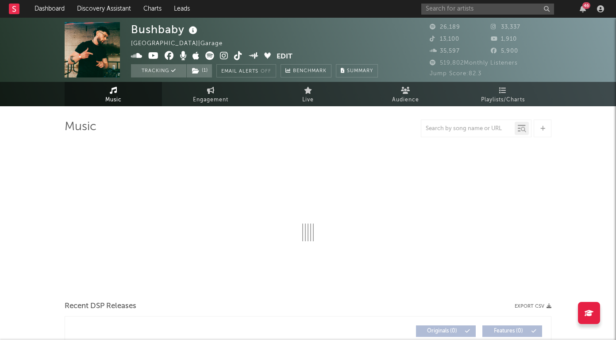
select select "6m"
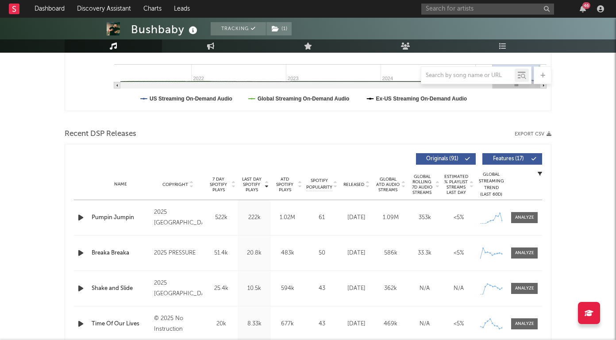
scroll to position [244, 0]
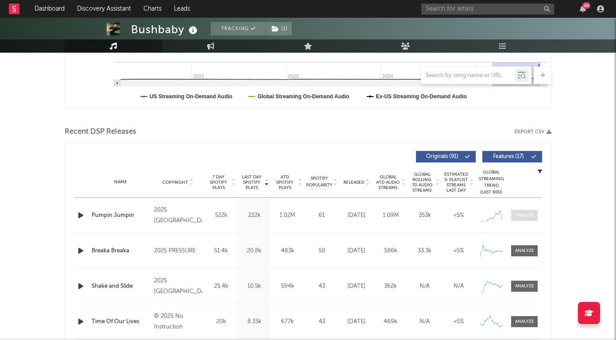
click at [523, 218] on div at bounding box center [524, 215] width 19 height 7
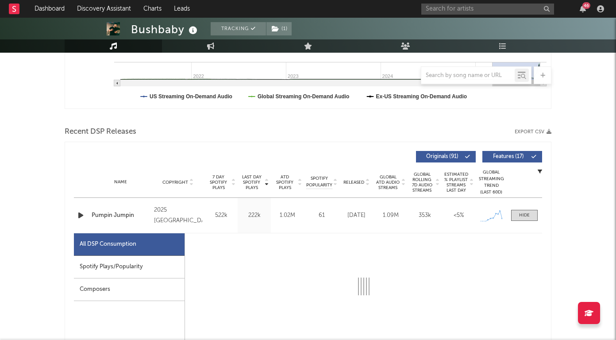
select select "1w"
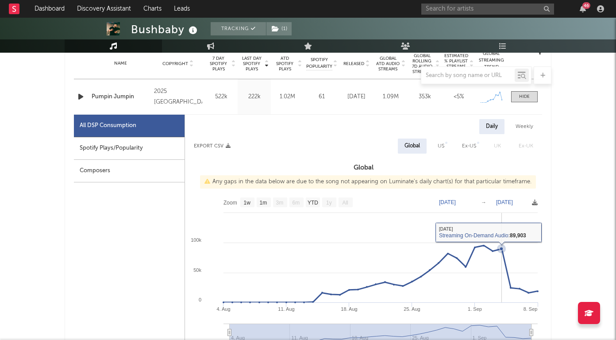
scroll to position [355, 0]
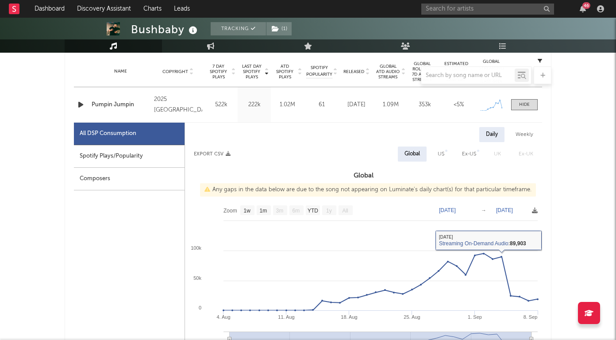
click at [121, 155] on div "Spotify Plays/Popularity" at bounding box center [129, 156] width 111 height 23
select select "1w"
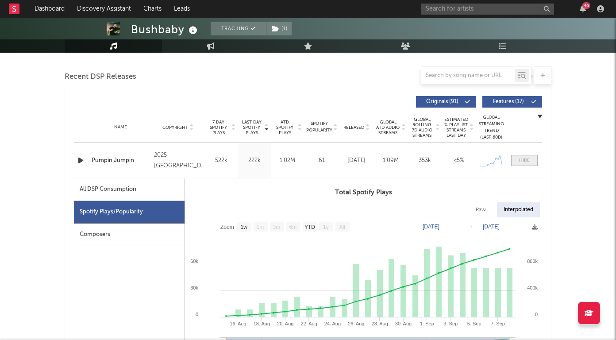
click at [530, 162] on span at bounding box center [524, 160] width 27 height 11
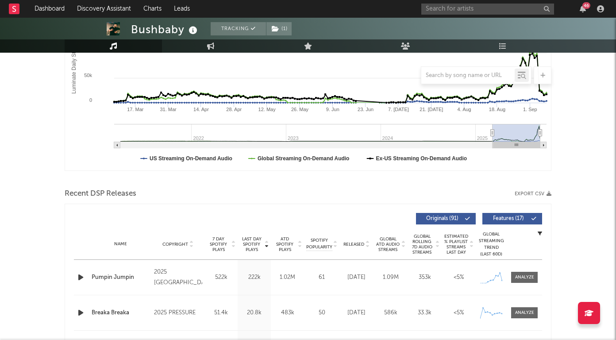
scroll to position [0, 0]
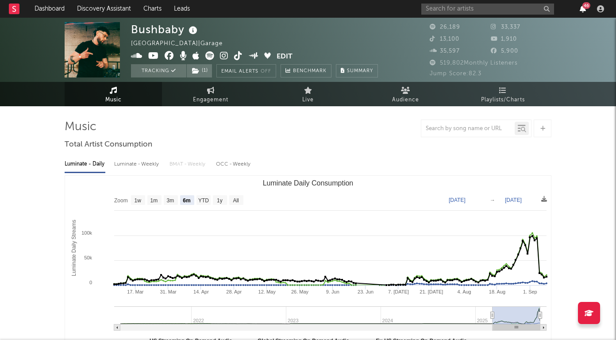
click at [583, 8] on icon "button" at bounding box center [583, 8] width 6 height 7
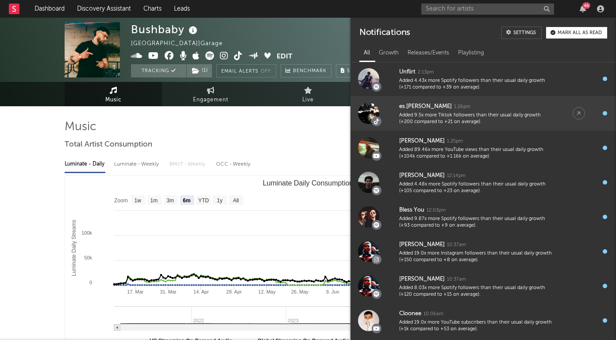
scroll to position [202, 0]
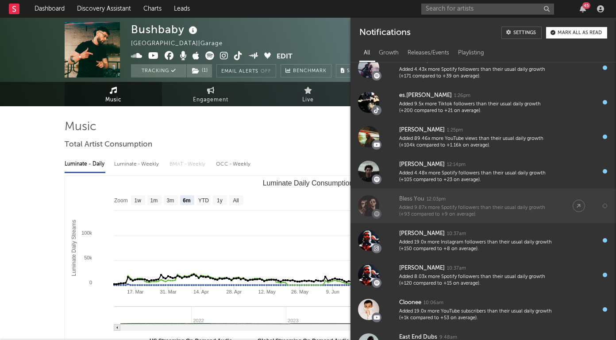
click at [476, 215] on div "Added 9.87x more Spotify followers than their usual daily growth (+93 compared …" at bounding box center [477, 212] width 156 height 14
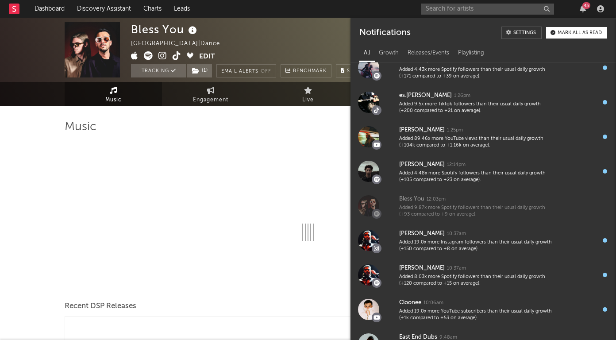
click at [312, 138] on div at bounding box center [308, 189] width 487 height 104
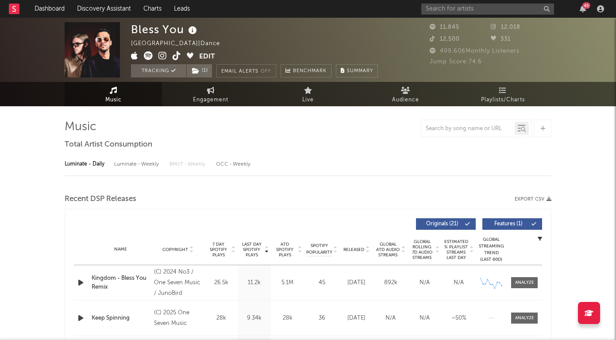
select select "6m"
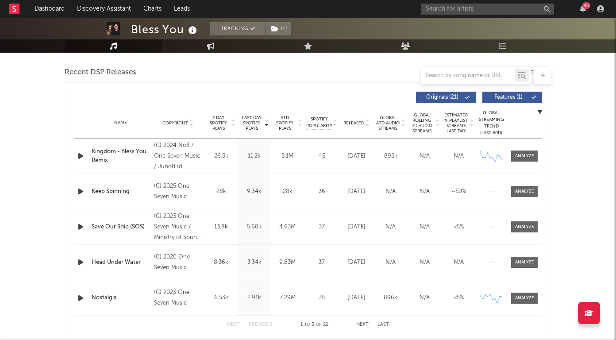
scroll to position [341, 0]
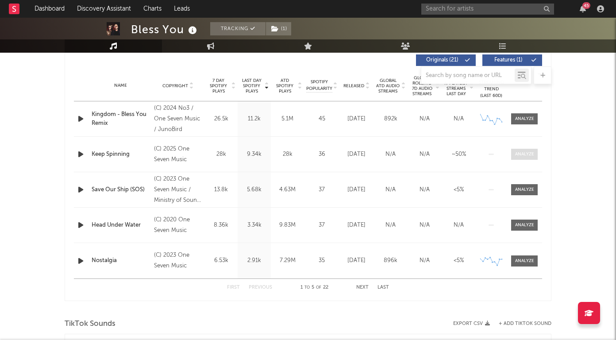
click at [523, 155] on div at bounding box center [524, 154] width 19 height 7
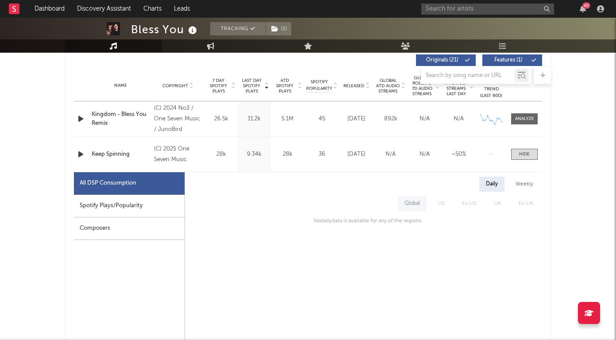
click at [144, 210] on div "Spotify Plays/Popularity" at bounding box center [129, 206] width 111 height 23
select select "1w"
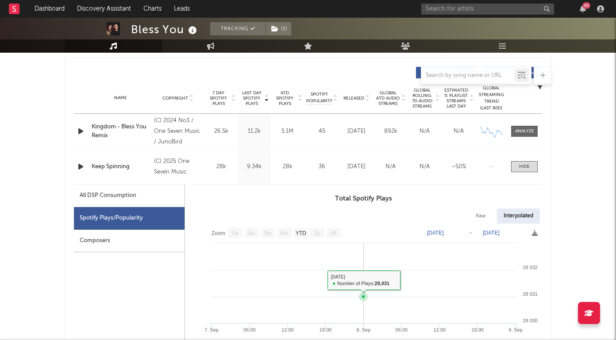
scroll to position [326, 0]
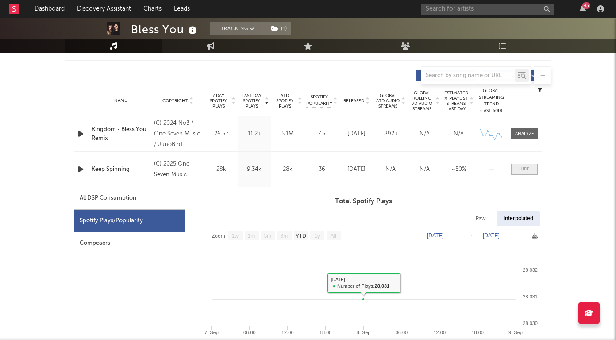
click at [524, 171] on div at bounding box center [524, 169] width 11 height 7
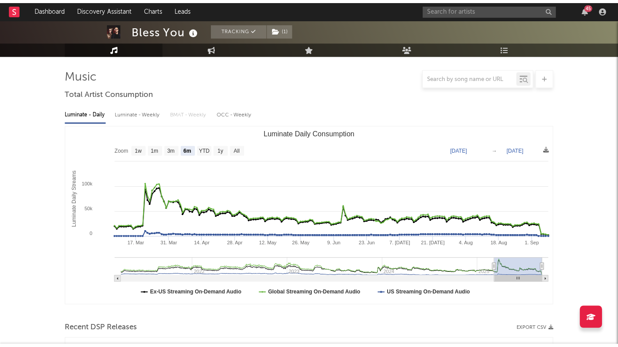
scroll to position [0, 0]
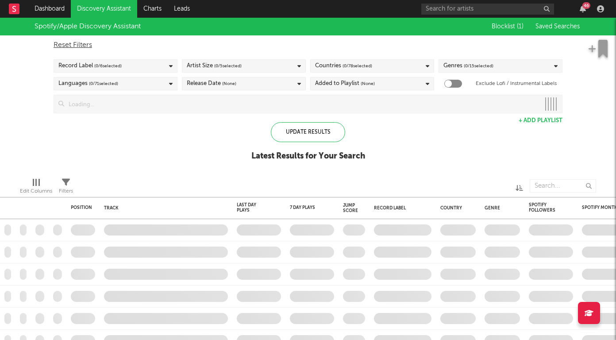
checkbox input "true"
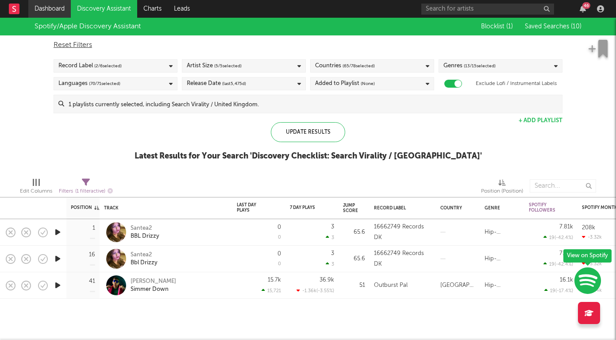
click at [45, 13] on link "Dashboard" at bounding box center [49, 9] width 43 height 18
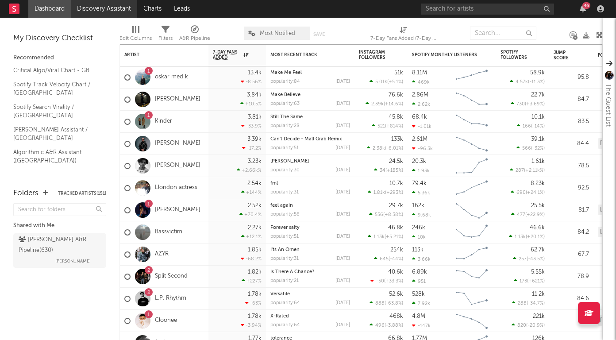
click at [108, 10] on link "Discovery Assistant" at bounding box center [104, 9] width 66 height 18
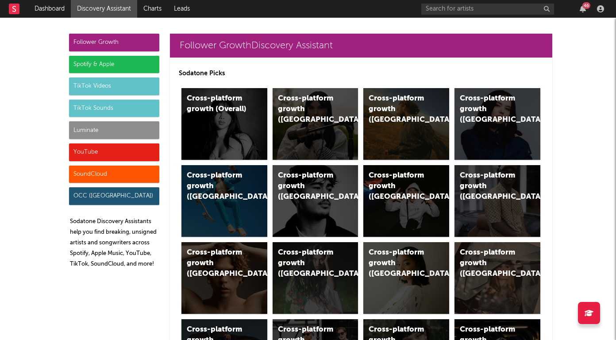
click at [109, 85] on div "TikTok Videos" at bounding box center [114, 86] width 90 height 18
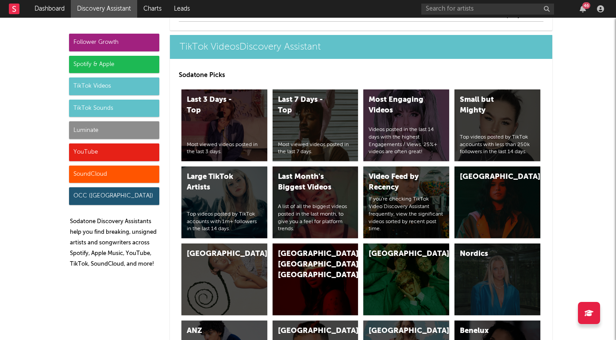
scroll to position [2266, 0]
click at [504, 123] on div "Small but Mighty Top videos posted by TikTok accounts with less than 250k follo…" at bounding box center [498, 125] width 86 height 72
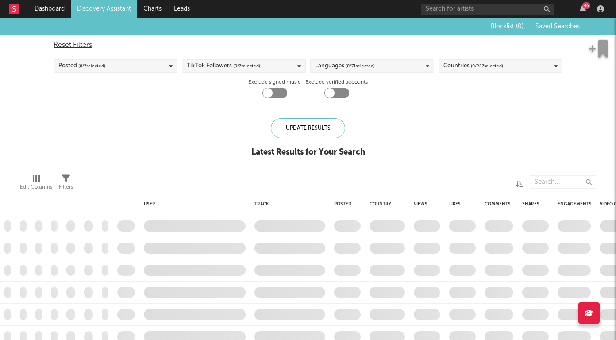
checkbox input "true"
